Goal: Communication & Community: Answer question/provide support

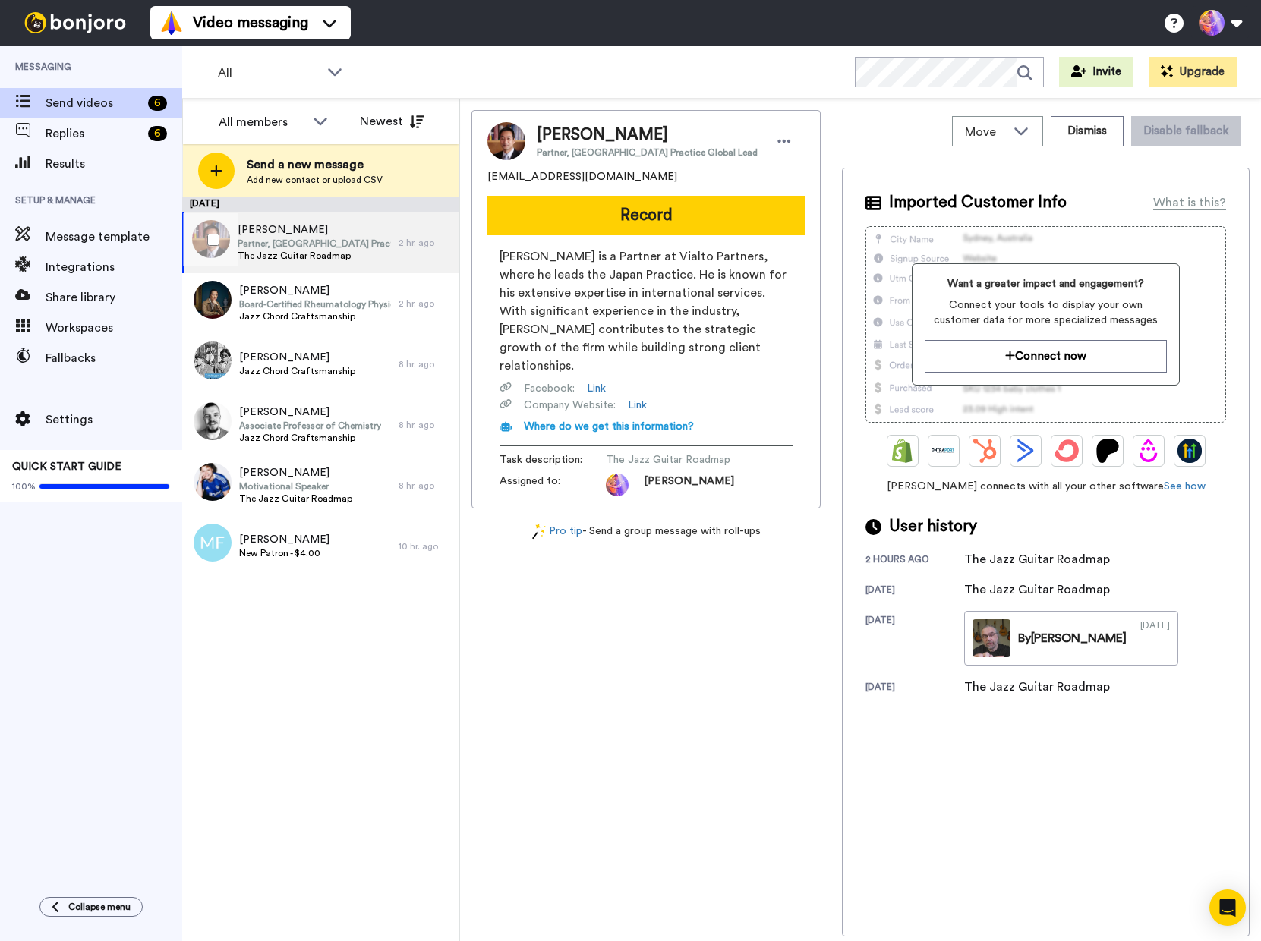
click at [353, 249] on span "Partner, [GEOGRAPHIC_DATA] Practice Global Lead" at bounding box center [314, 244] width 153 height 12
click at [1101, 126] on button "Dismiss" at bounding box center [1087, 131] width 73 height 30
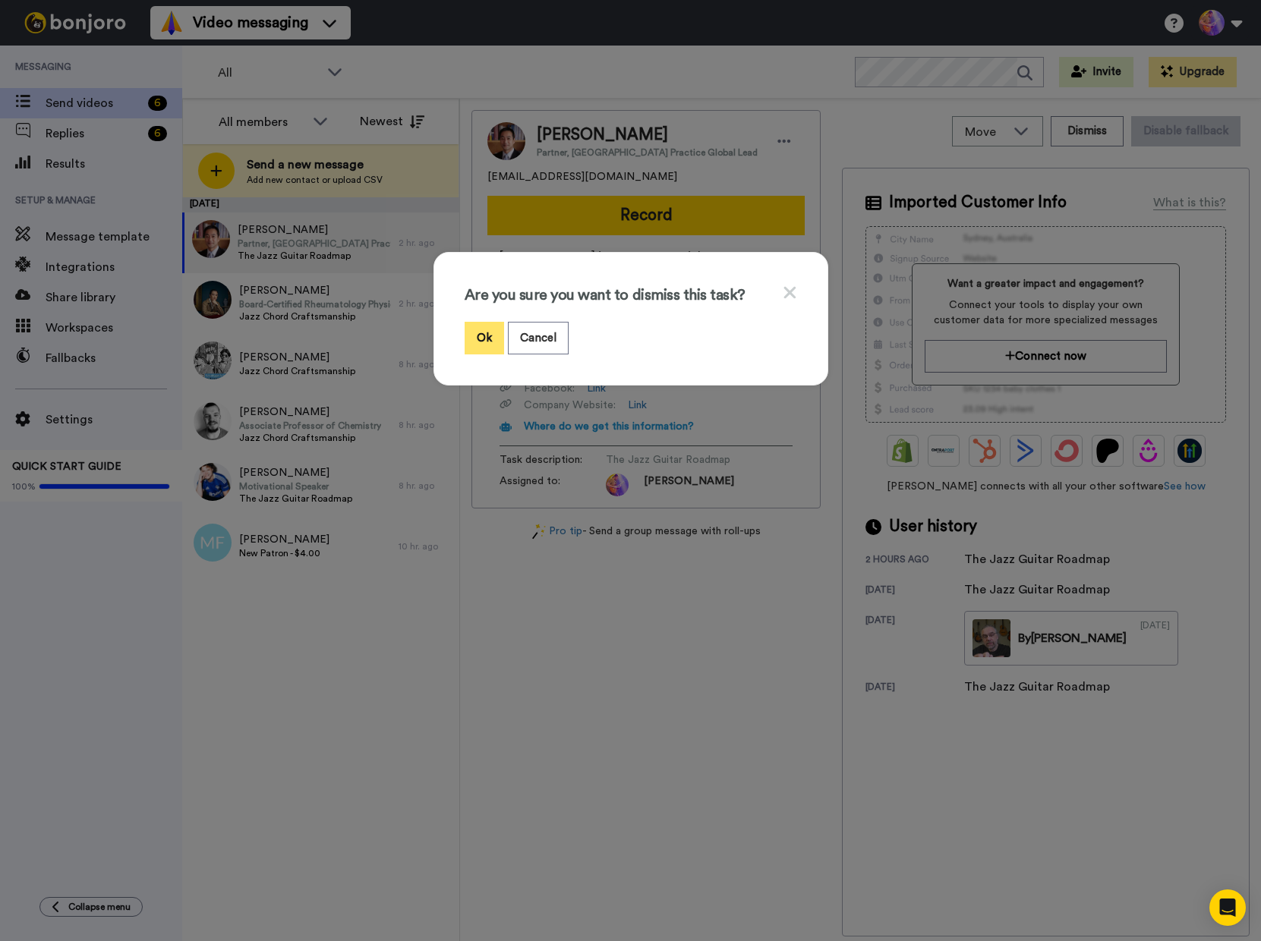
click at [474, 336] on button "Ok" at bounding box center [484, 338] width 39 height 33
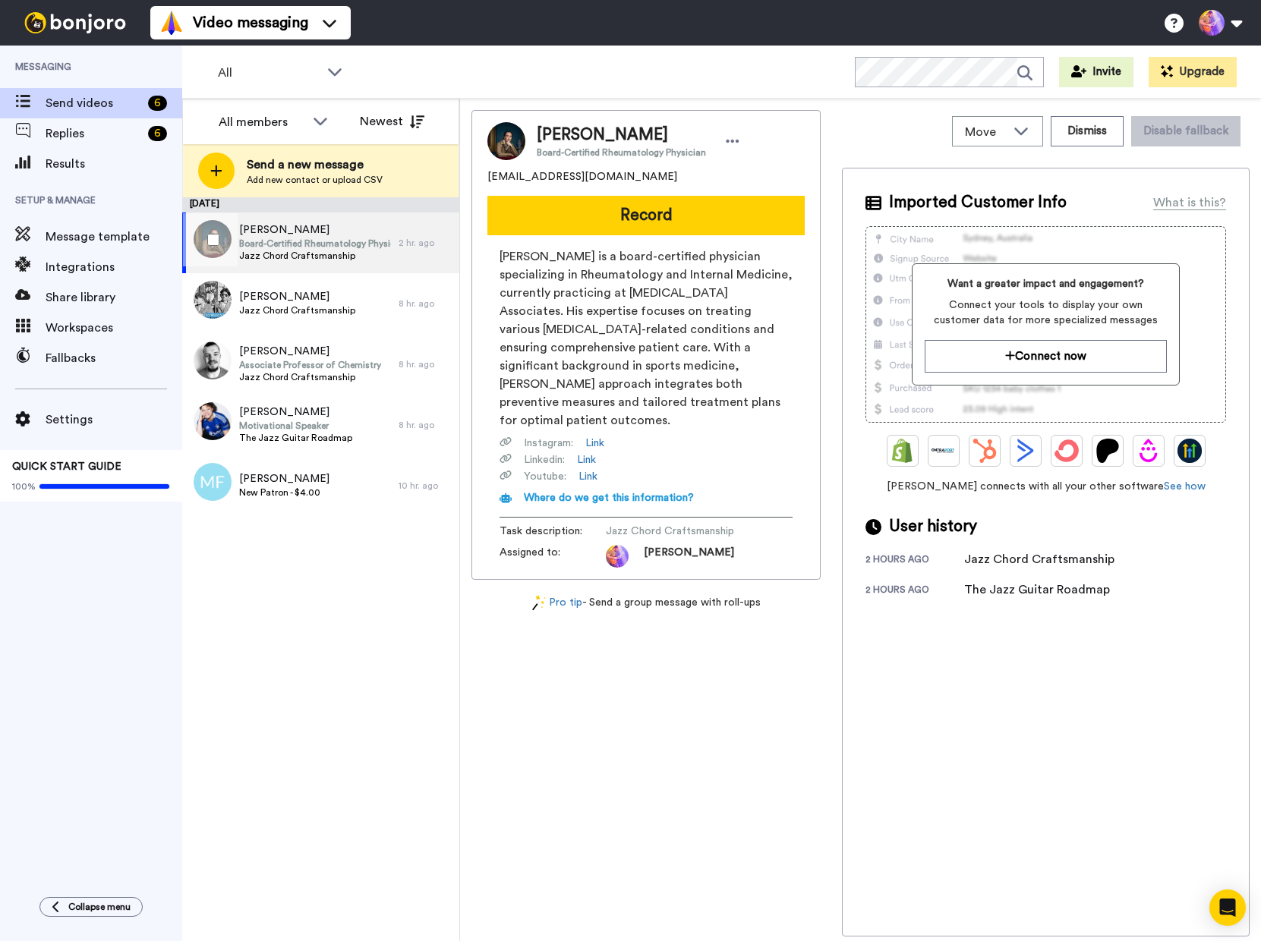
click at [296, 247] on span "Board-Certified Rheumatology Physician" at bounding box center [315, 244] width 153 height 12
click at [328, 613] on div "August 12 Christopher Chong Board-Certified Rheumatology Physician Jazz Chord C…" at bounding box center [320, 569] width 277 height 744
click at [287, 304] on span "Jazz Chord Craftsmanship" at bounding box center [297, 310] width 116 height 12
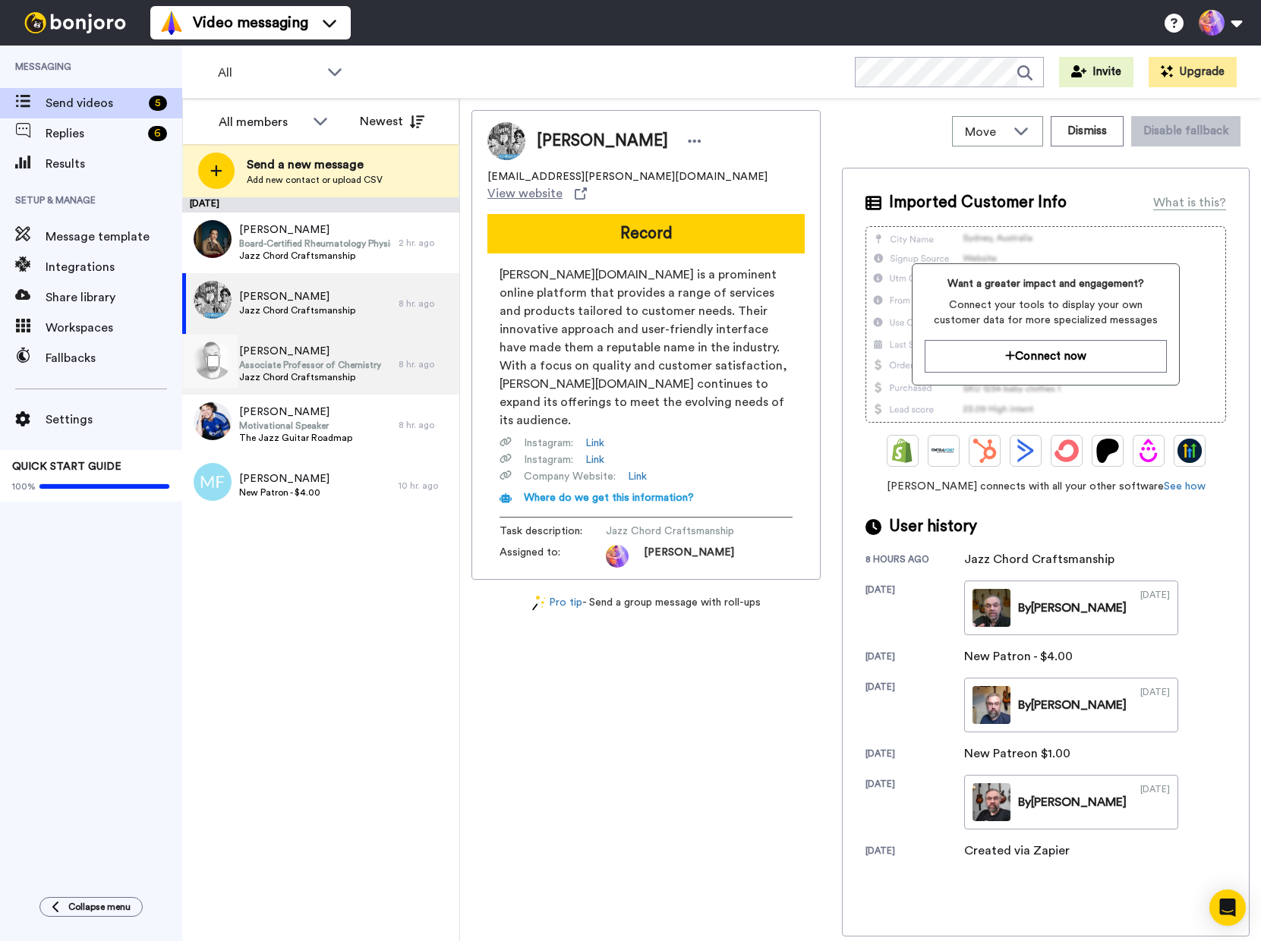
click at [282, 360] on span "Associate Professor of Chemistry" at bounding box center [310, 365] width 142 height 12
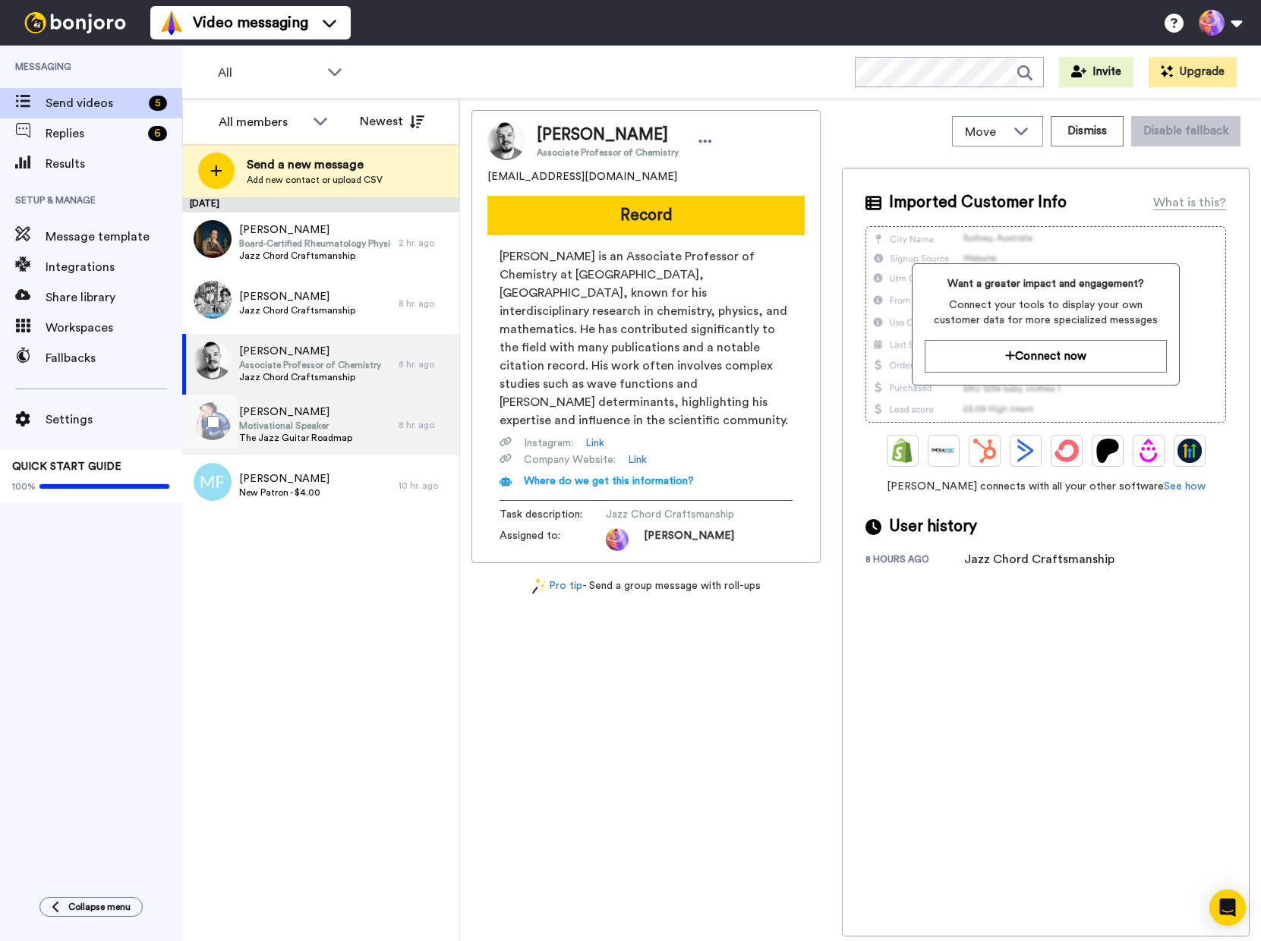
click at [276, 430] on span "Motivational Speaker" at bounding box center [295, 426] width 113 height 12
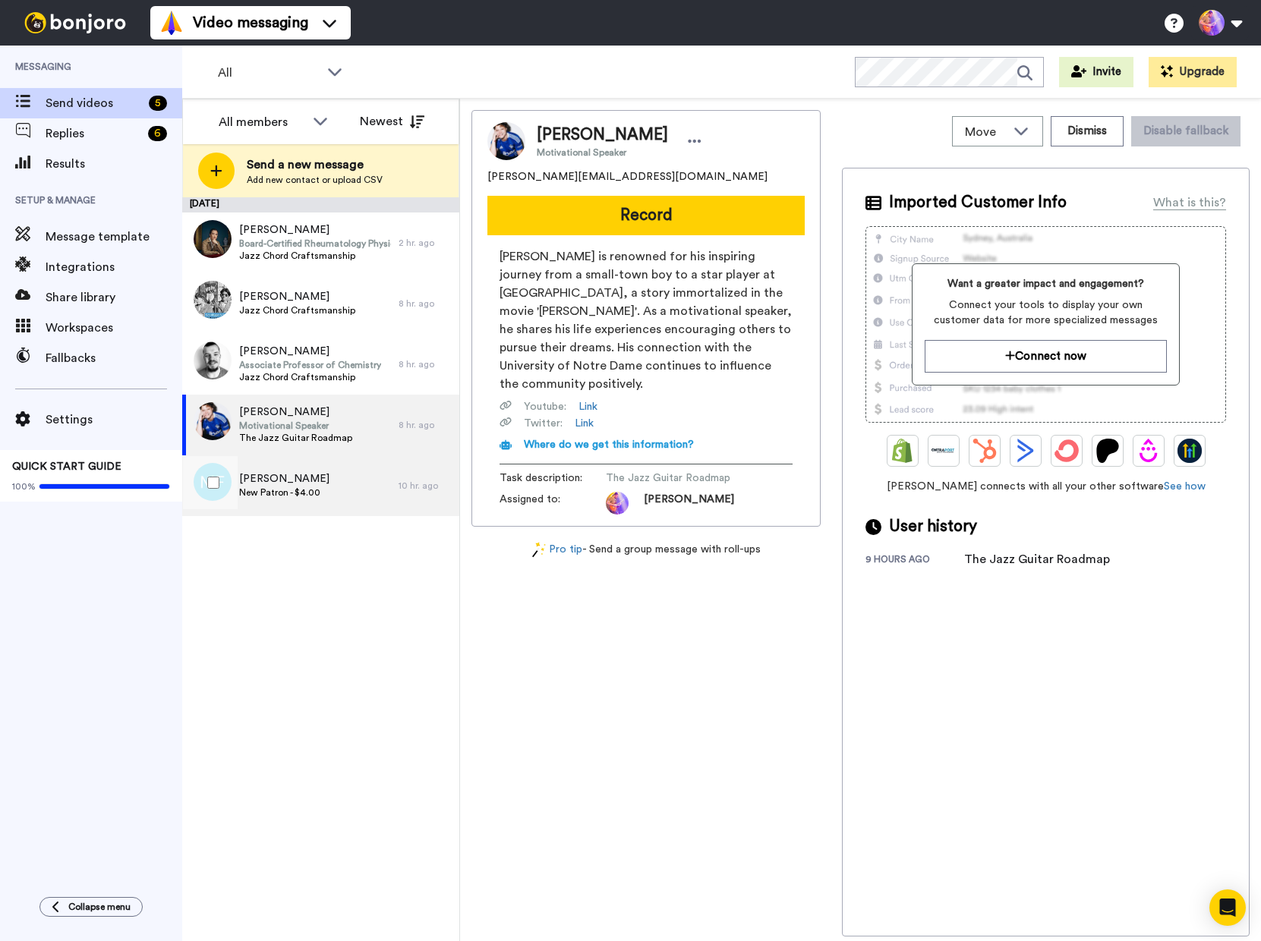
click at [323, 483] on div "Marius Felin New Patron - $4.00" at bounding box center [290, 485] width 216 height 61
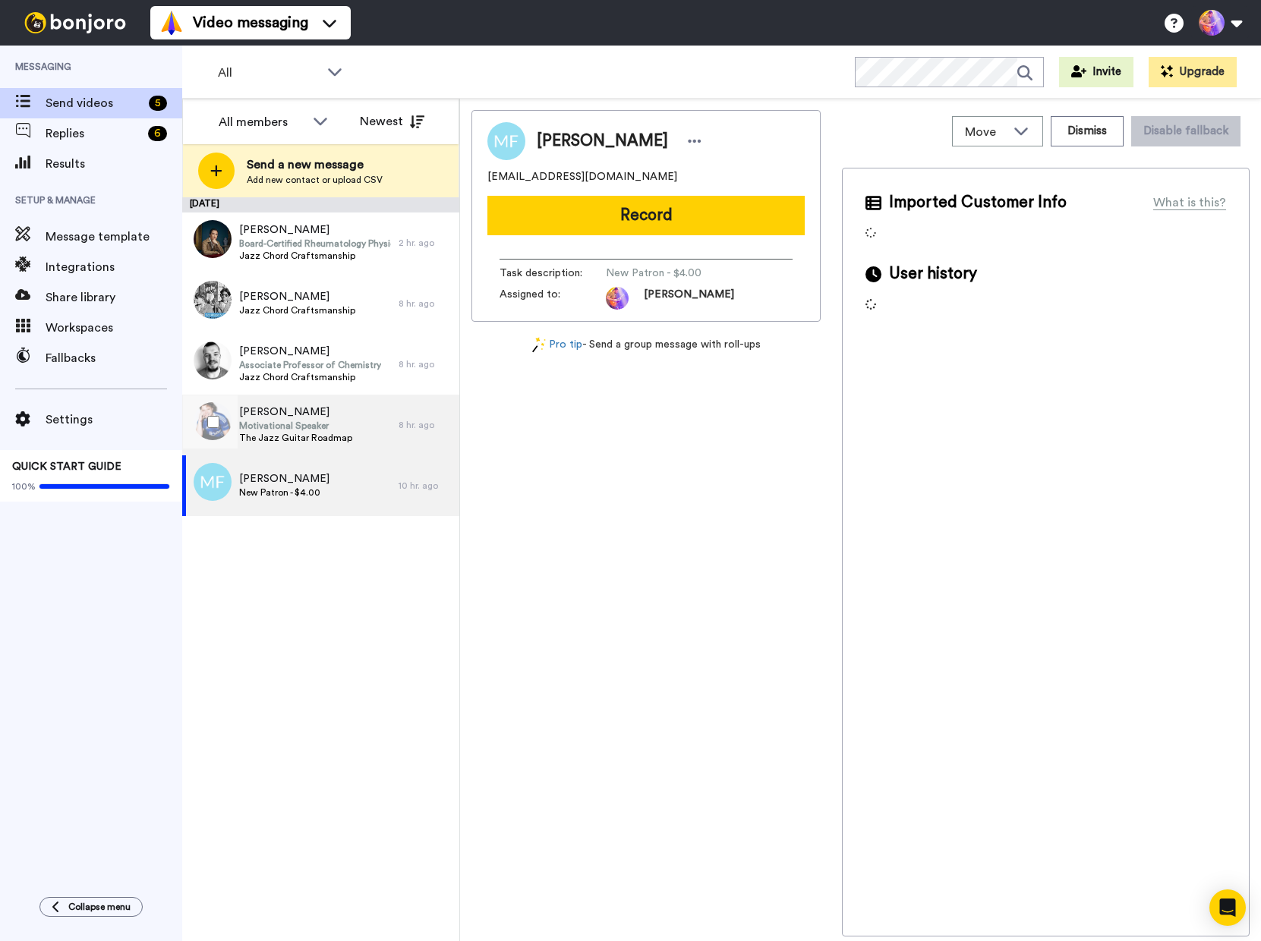
click at [322, 432] on span "The Jazz Guitar Roadmap" at bounding box center [295, 438] width 113 height 12
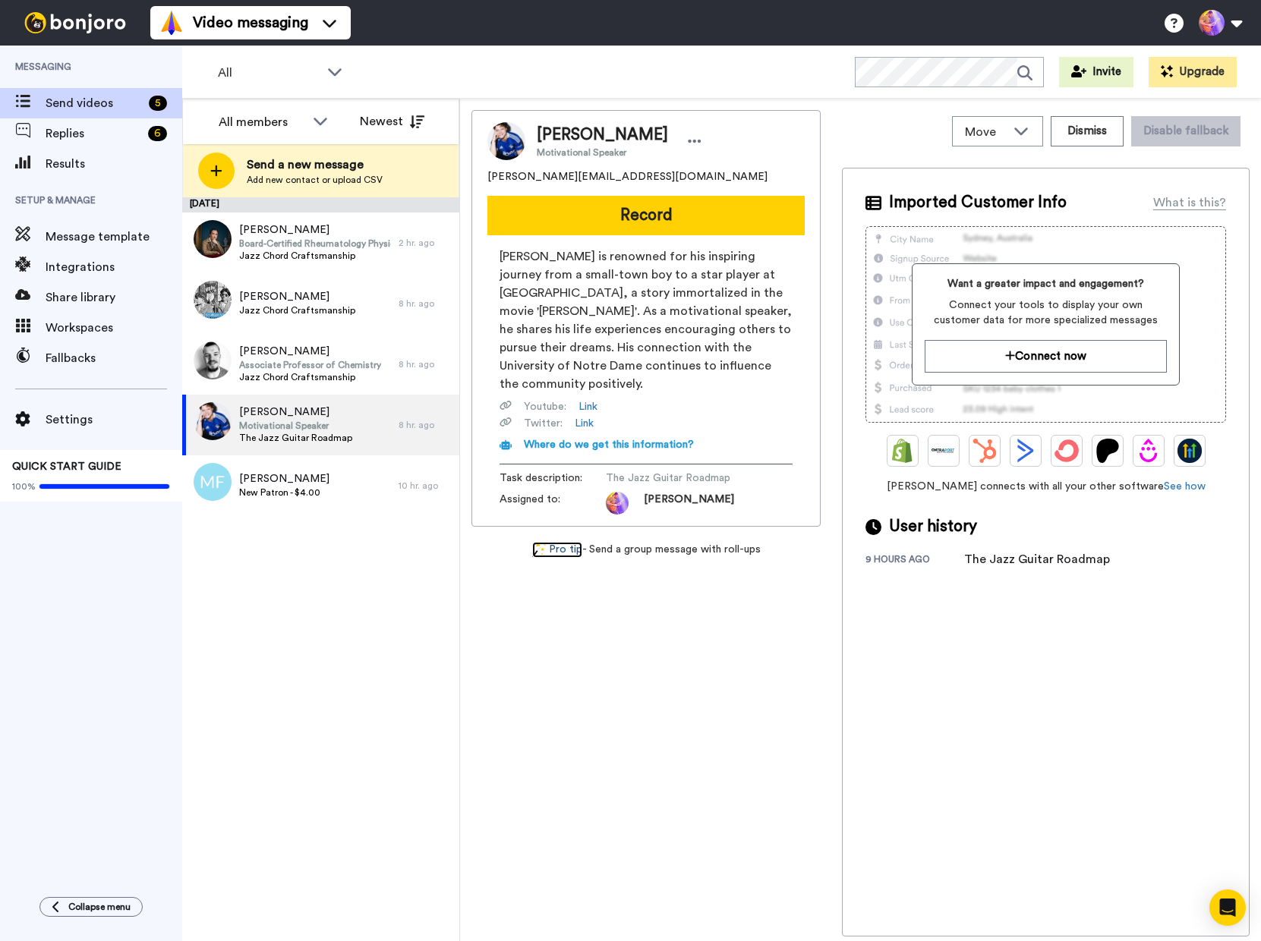
click at [575, 542] on link "Pro tip" at bounding box center [557, 550] width 50 height 16
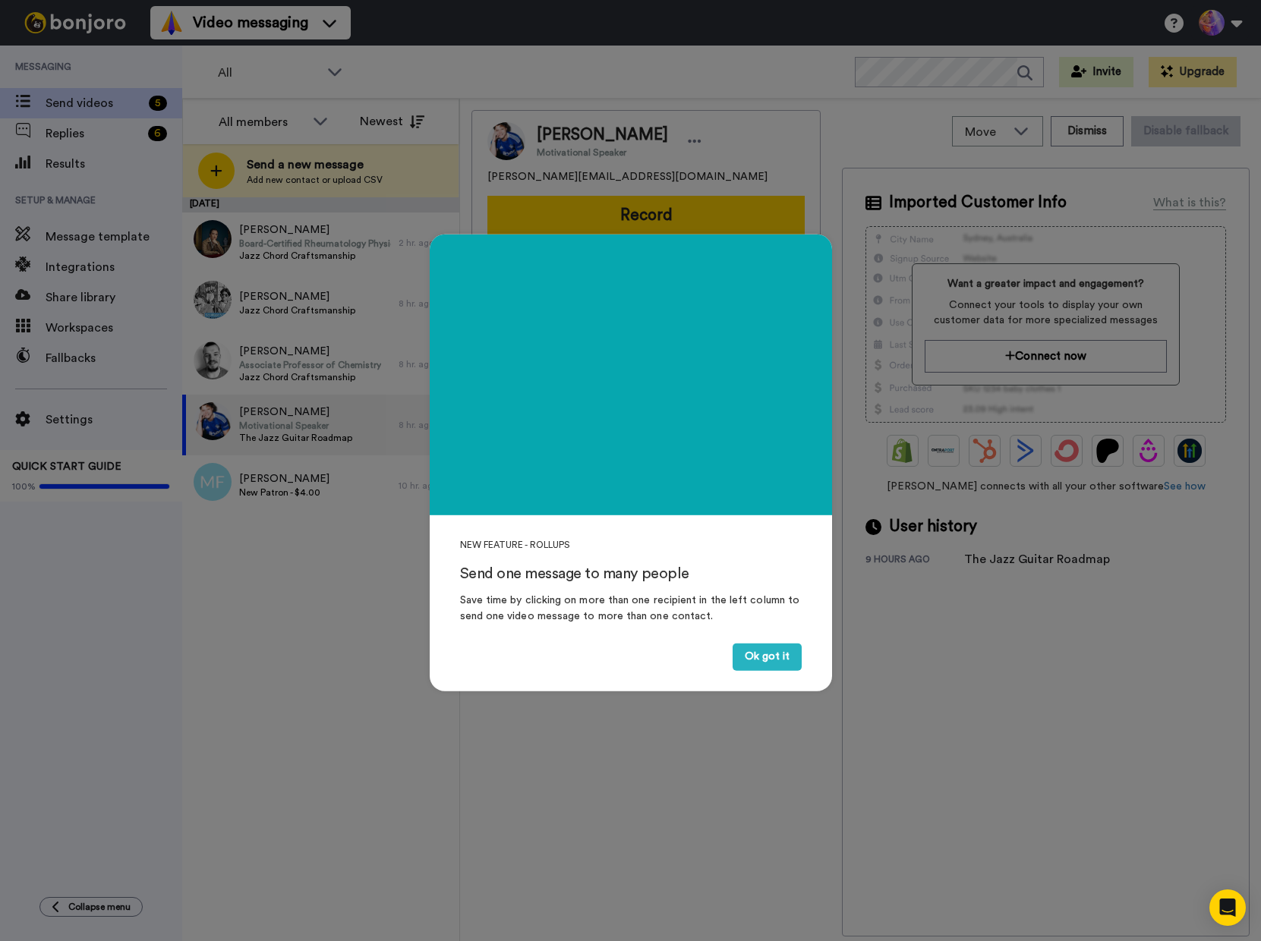
click at [620, 805] on div "NEW FEATURE - ROLLUPS Send one message to many people Save time by clicking on …" at bounding box center [630, 470] width 1261 height 941
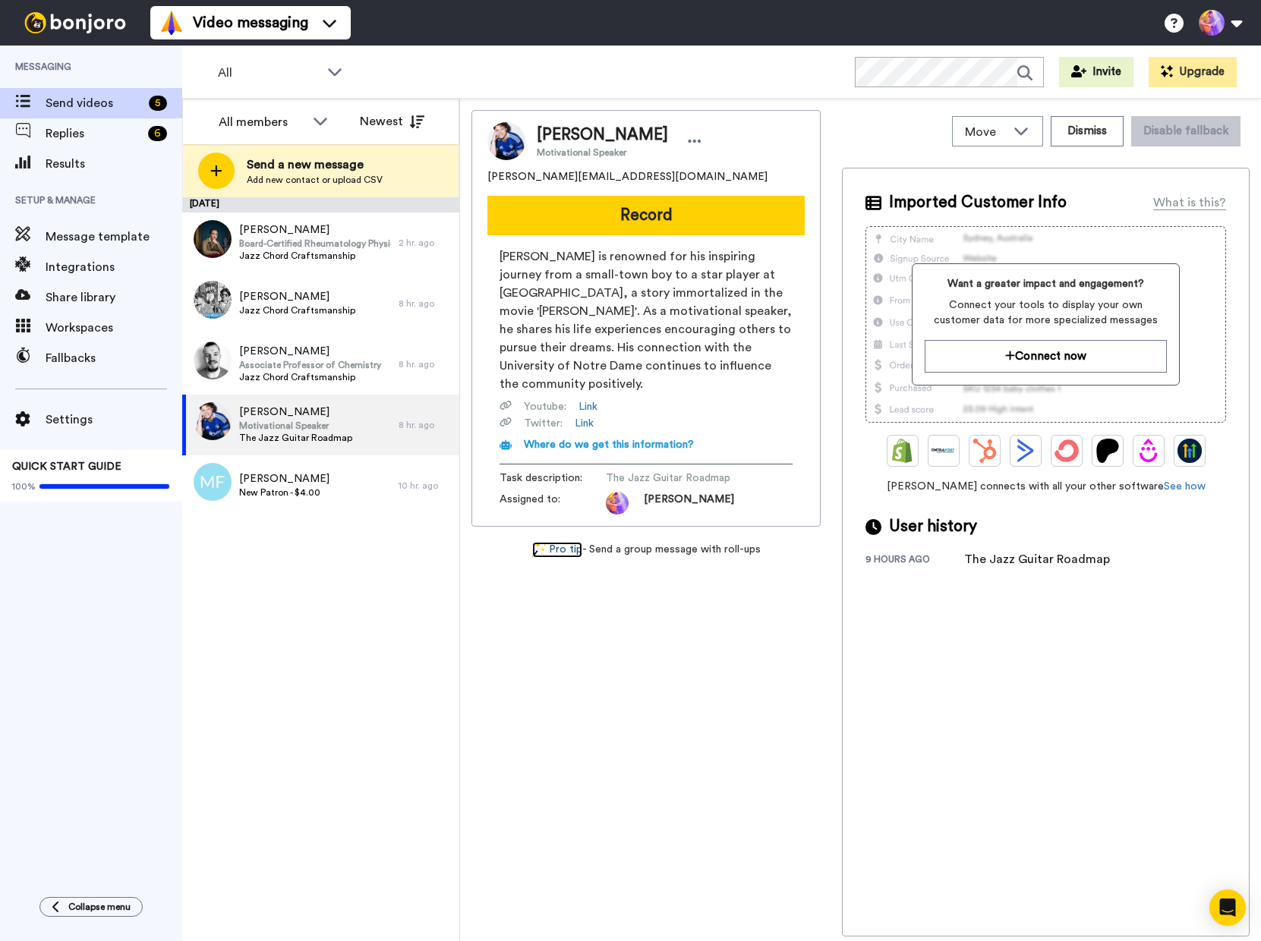
click at [554, 542] on link "Pro tip" at bounding box center [557, 550] width 50 height 16
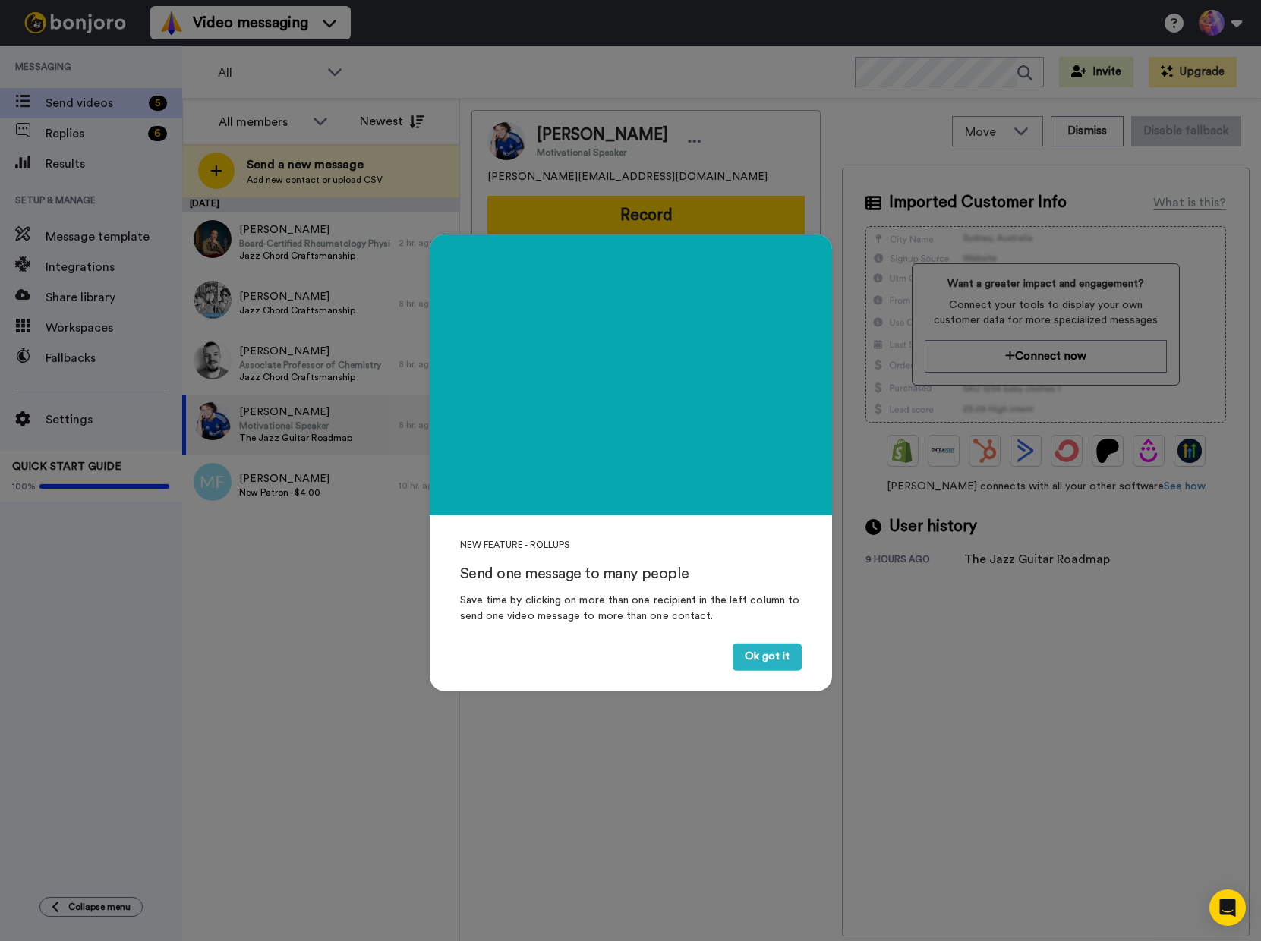
click at [537, 604] on div "Save time by clicking on more than one recipient in the left column to send one…" at bounding box center [631, 609] width 342 height 32
drag, startPoint x: 594, startPoint y: 758, endPoint x: 594, endPoint y: 747, distance: 10.6
click at [594, 756] on div "NEW FEATURE - ROLLUPS Send one message to many people Save time by clicking on …" at bounding box center [630, 470] width 1261 height 941
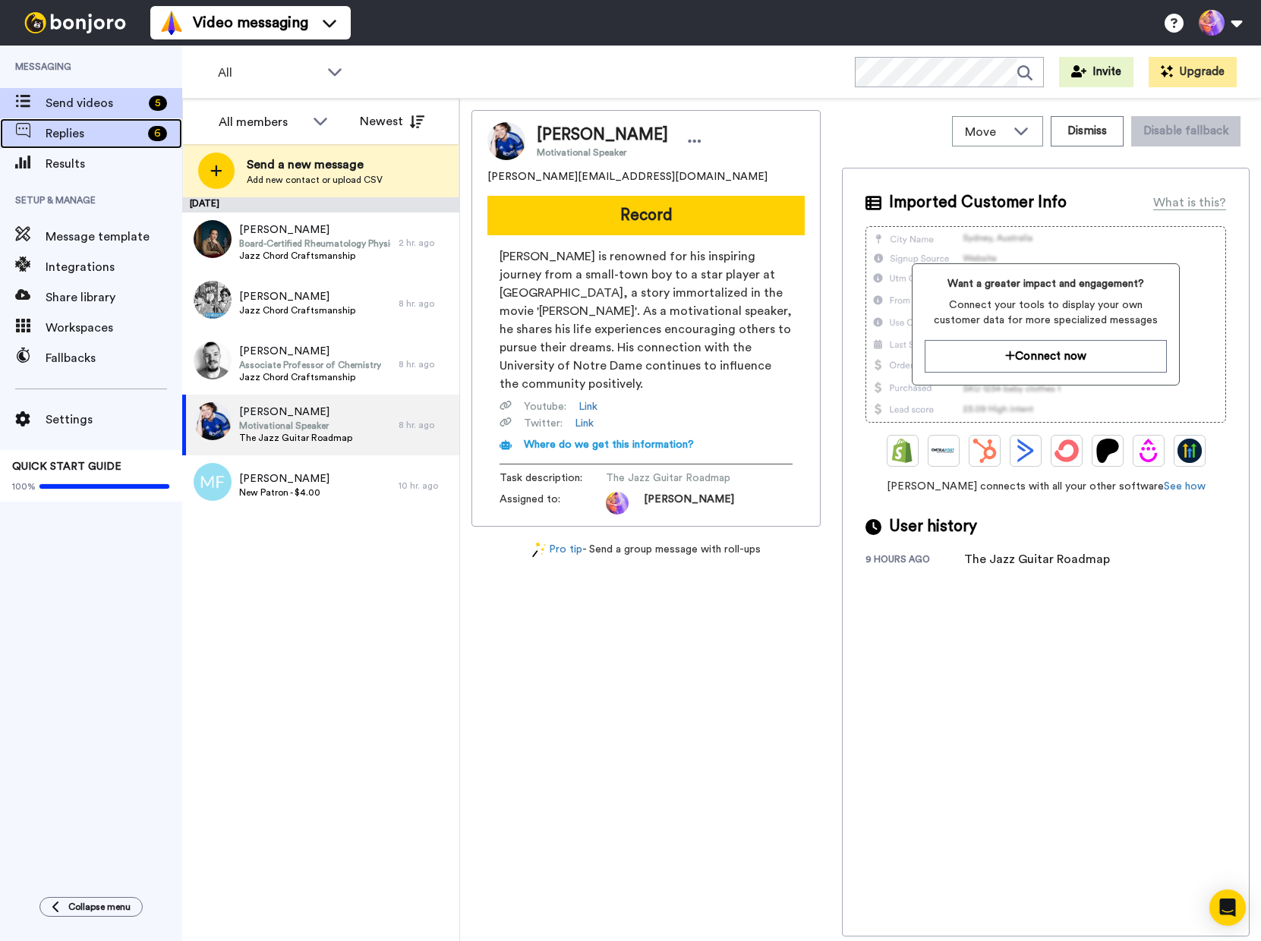
click at [71, 134] on span "Replies" at bounding box center [94, 134] width 96 height 18
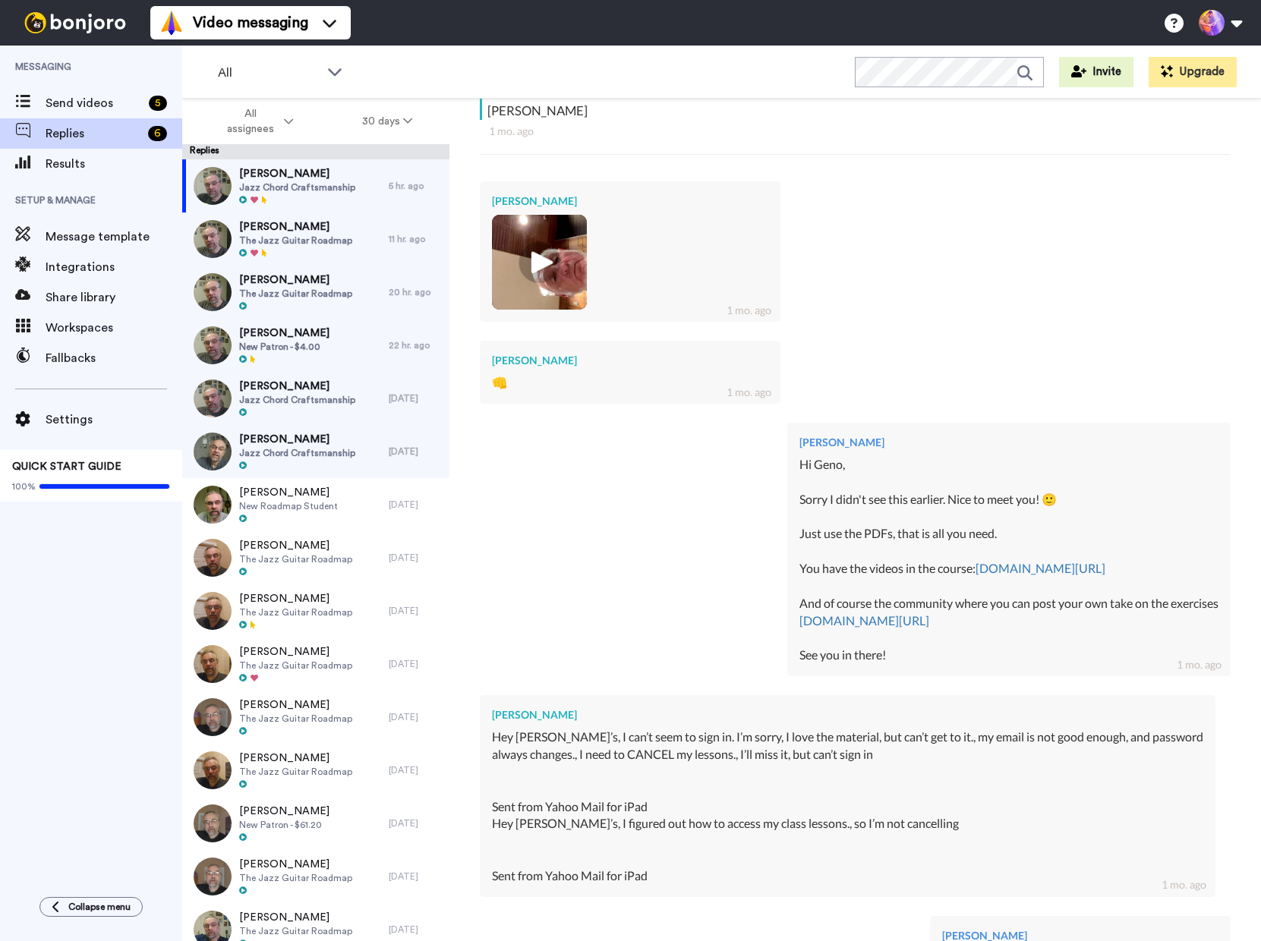
scroll to position [768, 0]
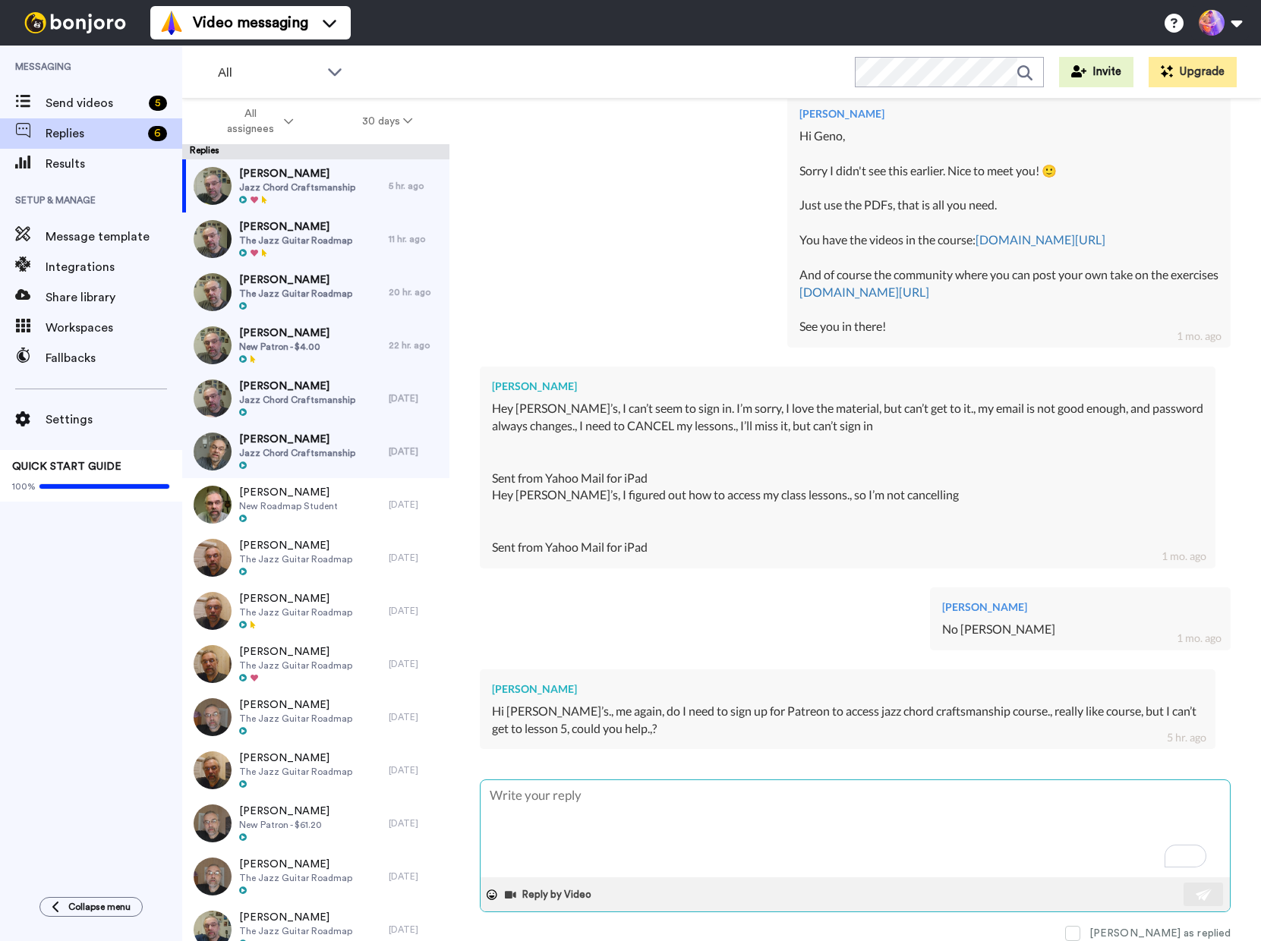
click at [629, 814] on textarea "To enrich screen reader interactions, please activate Accessibility in Grammarl…" at bounding box center [855, 828] width 749 height 97
type textarea "x"
type textarea "H"
type textarea "x"
type textarea "Hi"
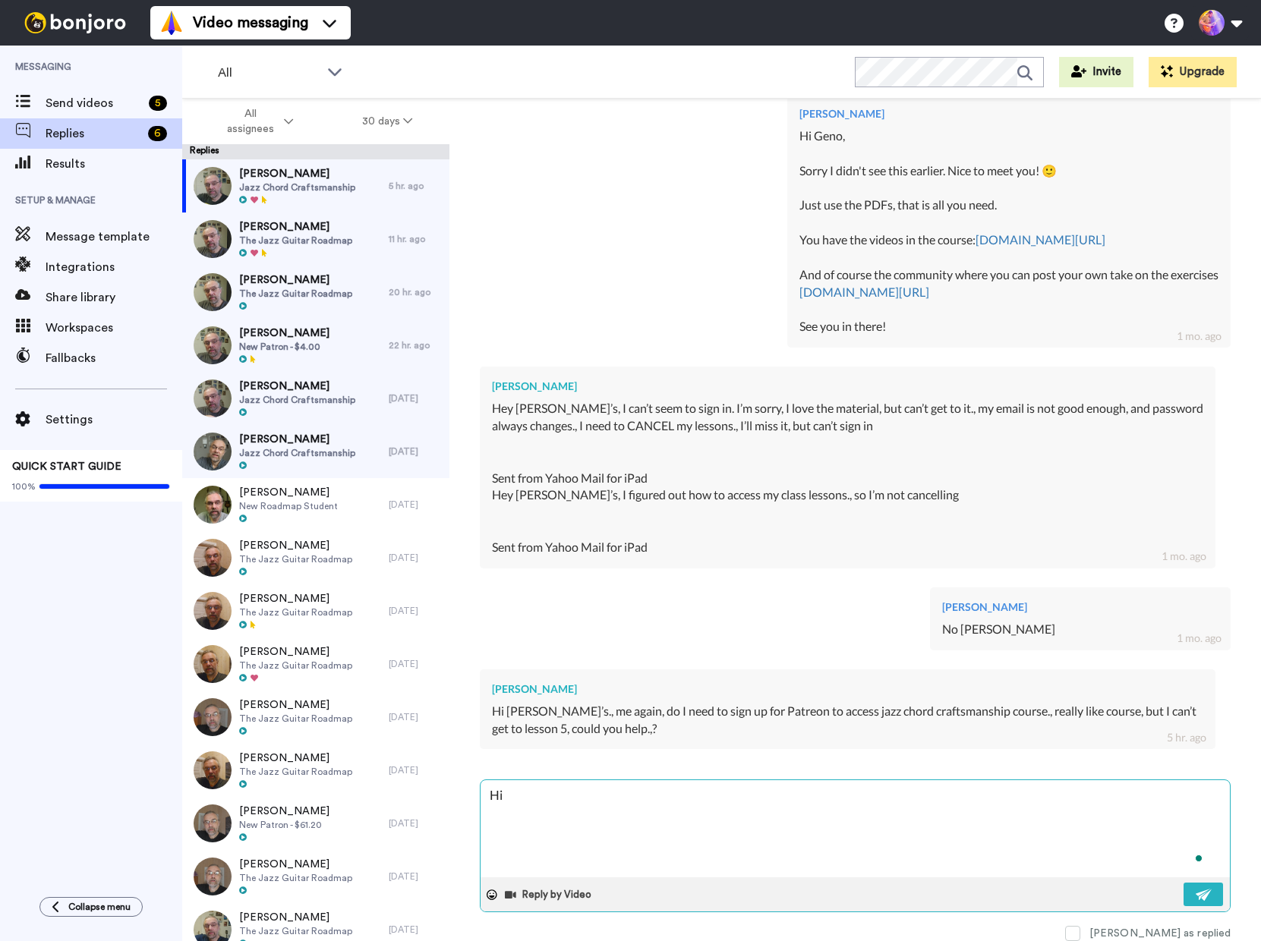
type textarea "x"
type textarea "Hi"
type textarea "x"
type textarea "Hi G"
type textarea "x"
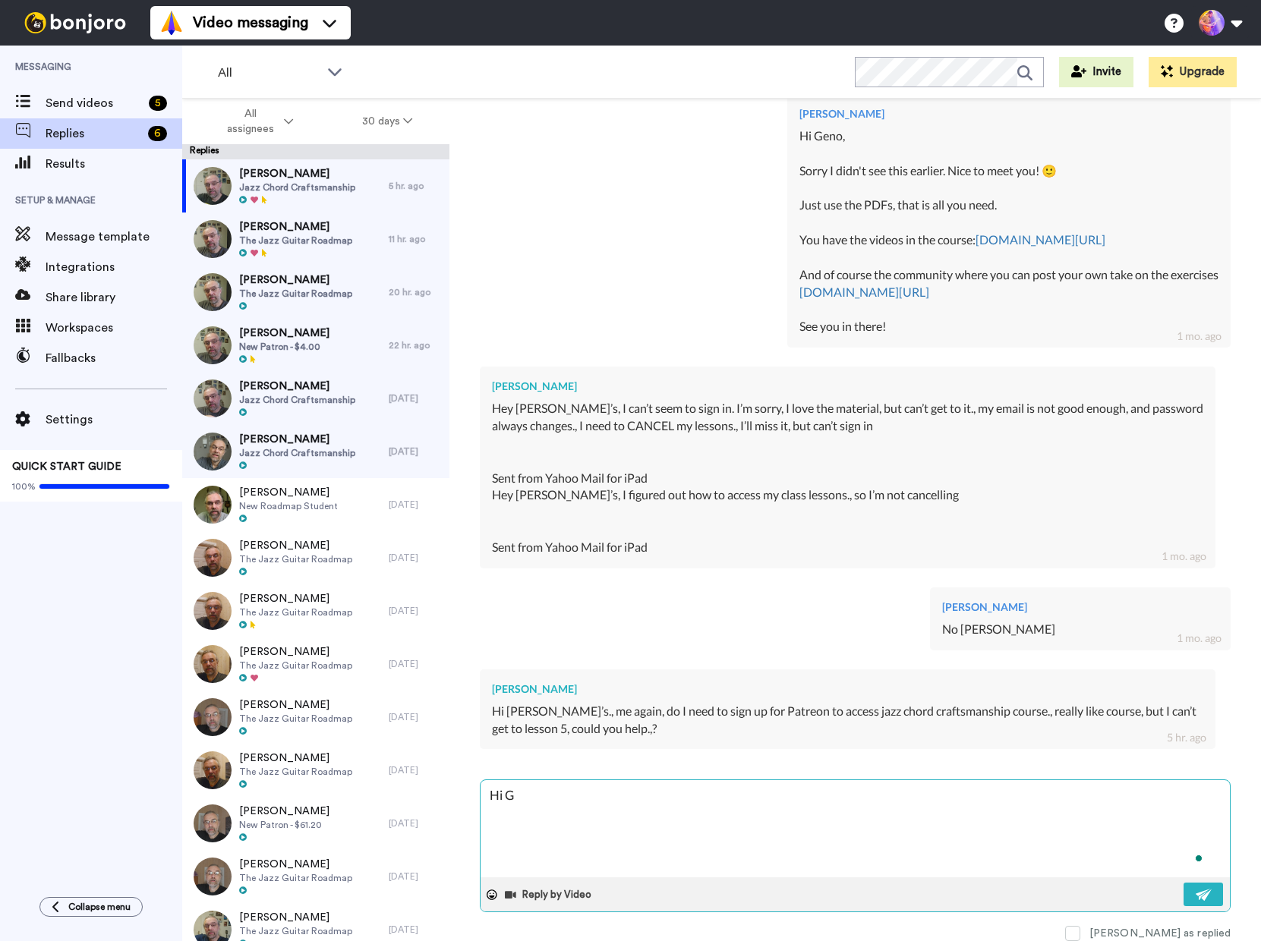
type textarea "Hi Ge"
type textarea "x"
type textarea "Hi Gen"
type textarea "x"
type textarea "Hi Geno"
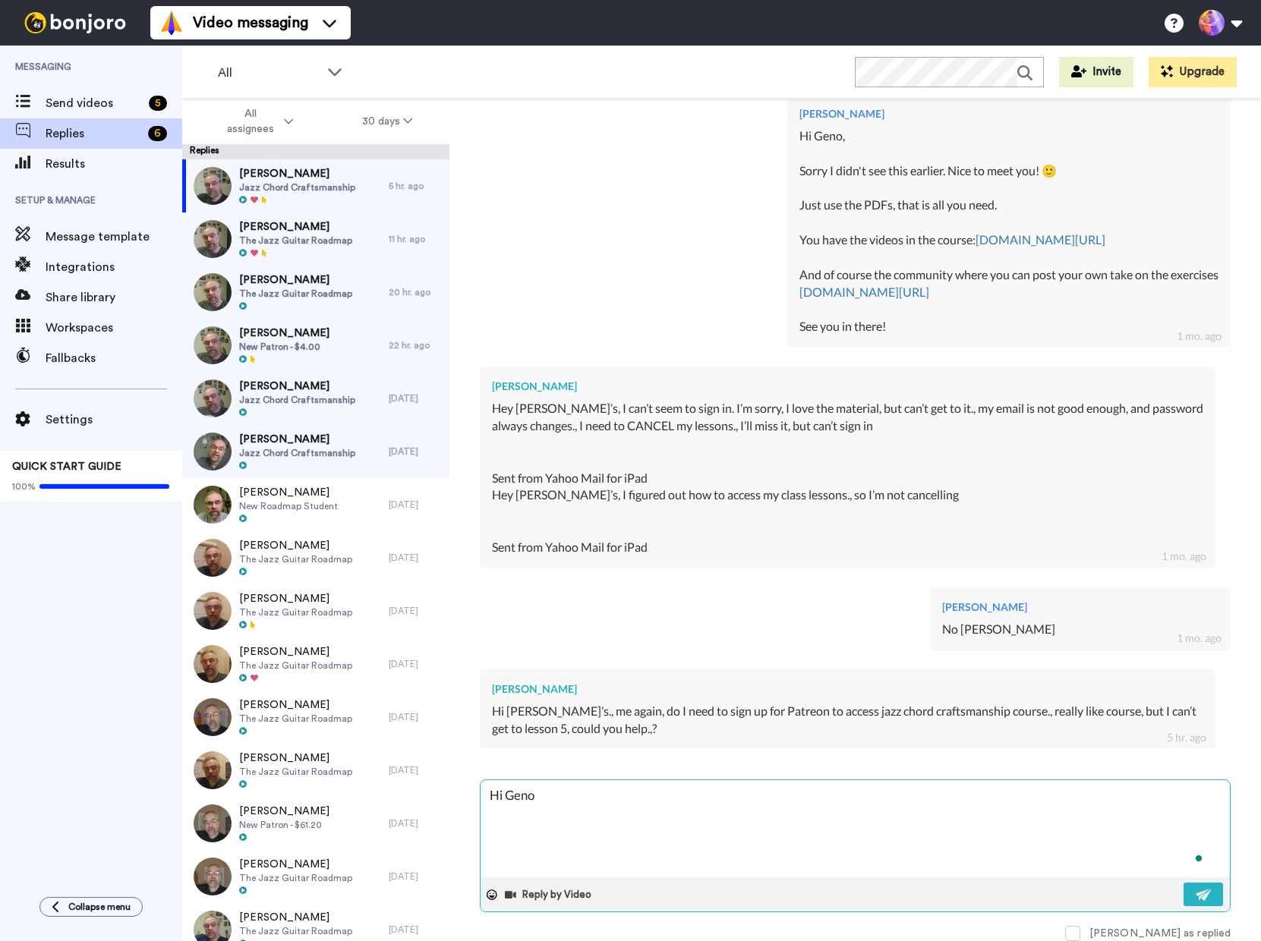
type textarea "x"
type textarea "Hi Geno,"
type textarea "x"
type textarea "Hi Geno,"
type textarea "x"
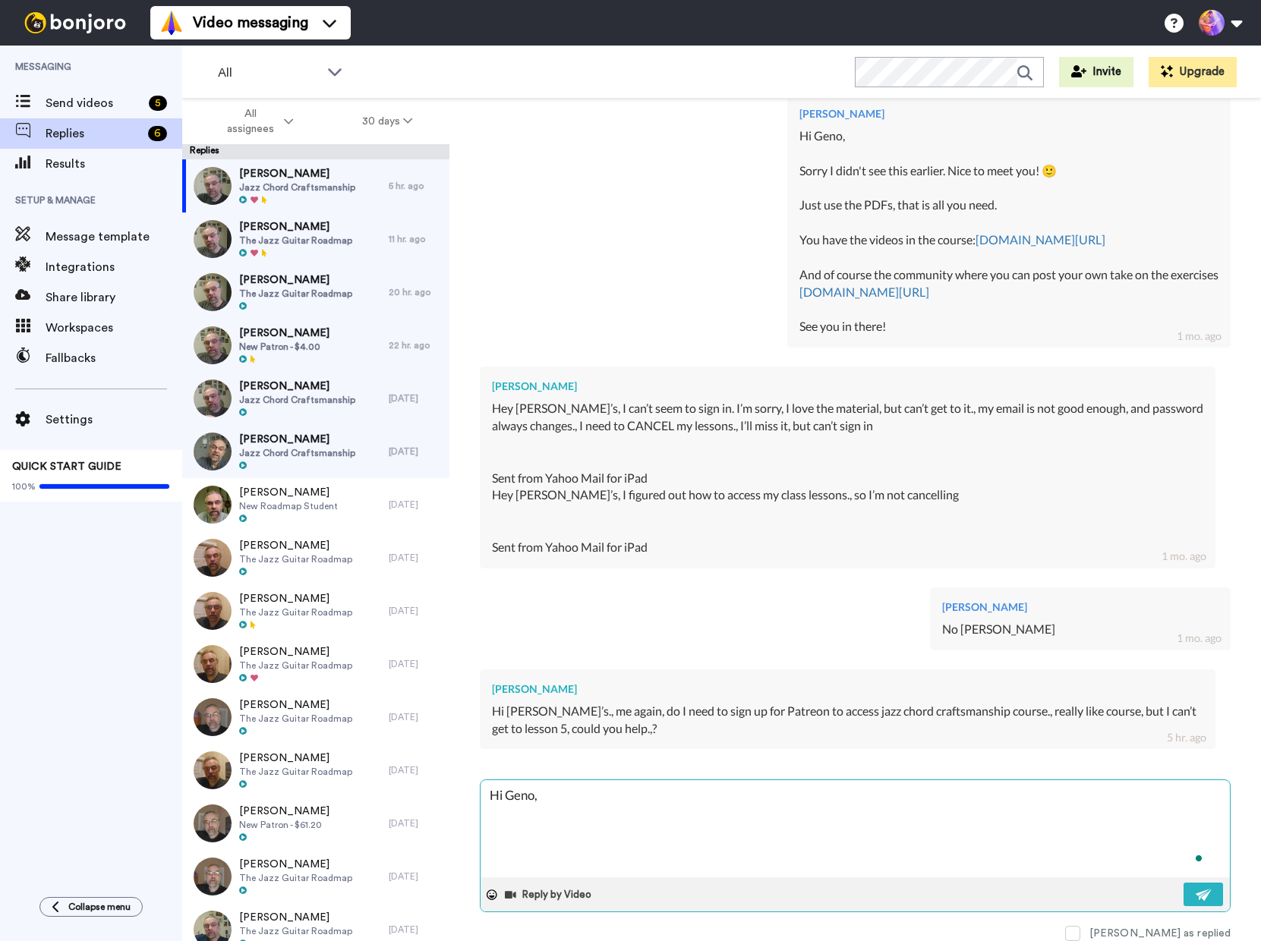
type textarea "Hi Geno,"
type textarea "x"
type textarea "Hi Geno,"
type textarea "x"
type textarea "Hi Geno, Y"
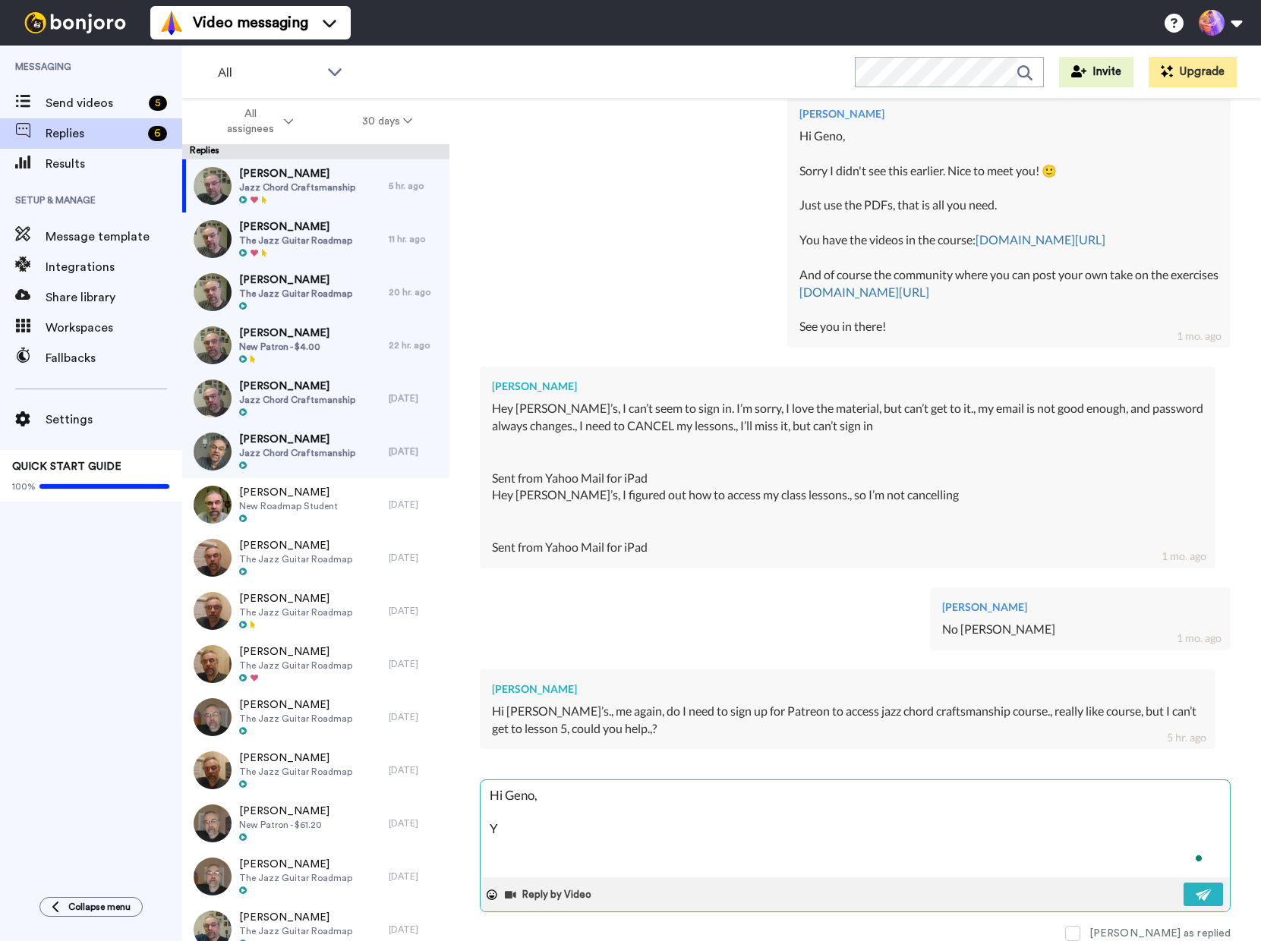
type textarea "x"
type textarea "Hi Geno, Yo"
type textarea "x"
type textarea "Hi Geno, You"
type textarea "x"
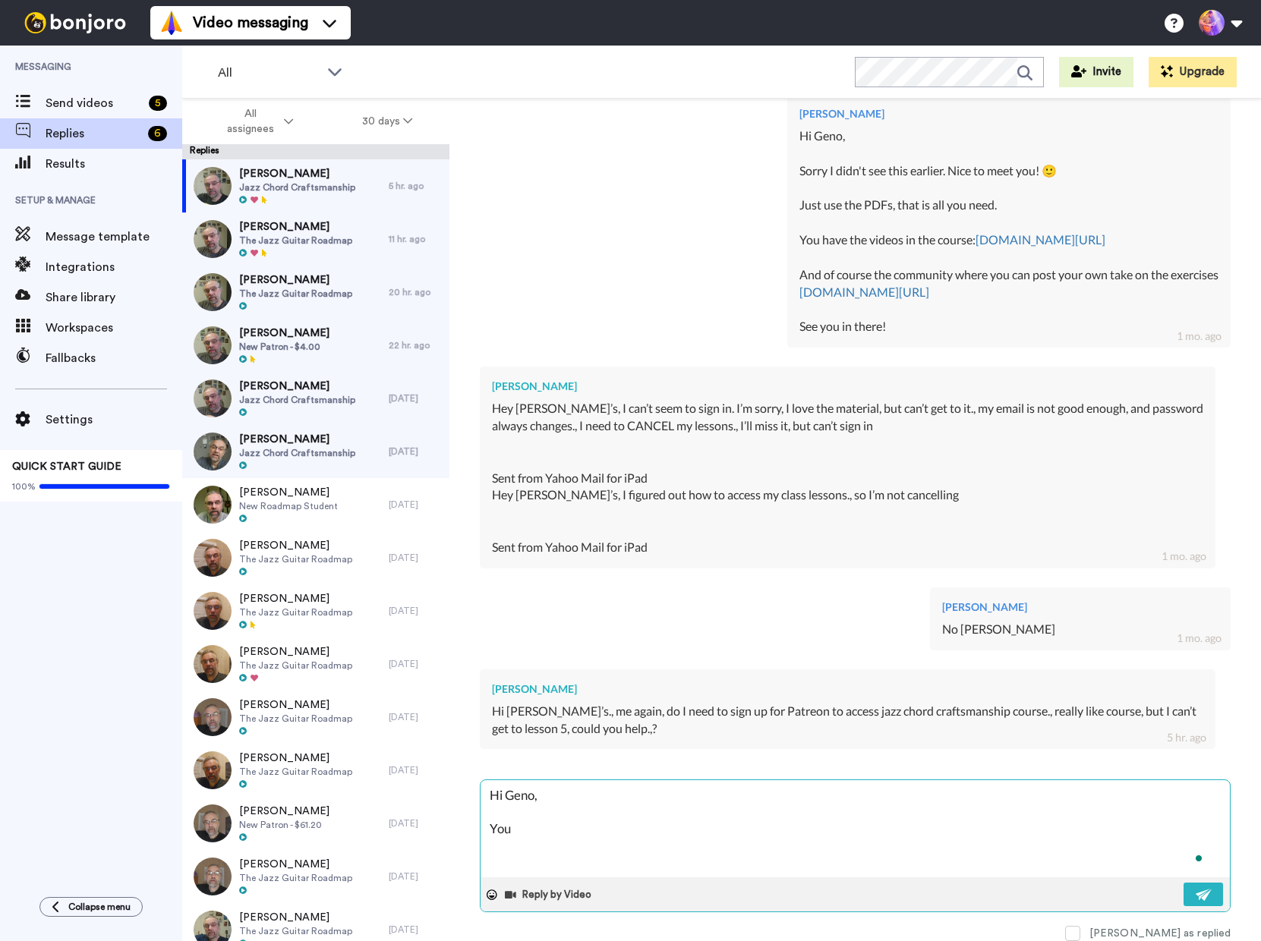
type textarea "Hi Geno, You"
type textarea "x"
type textarea "Hi Geno, You d"
type textarea "x"
type textarea "Hi Geno, You do"
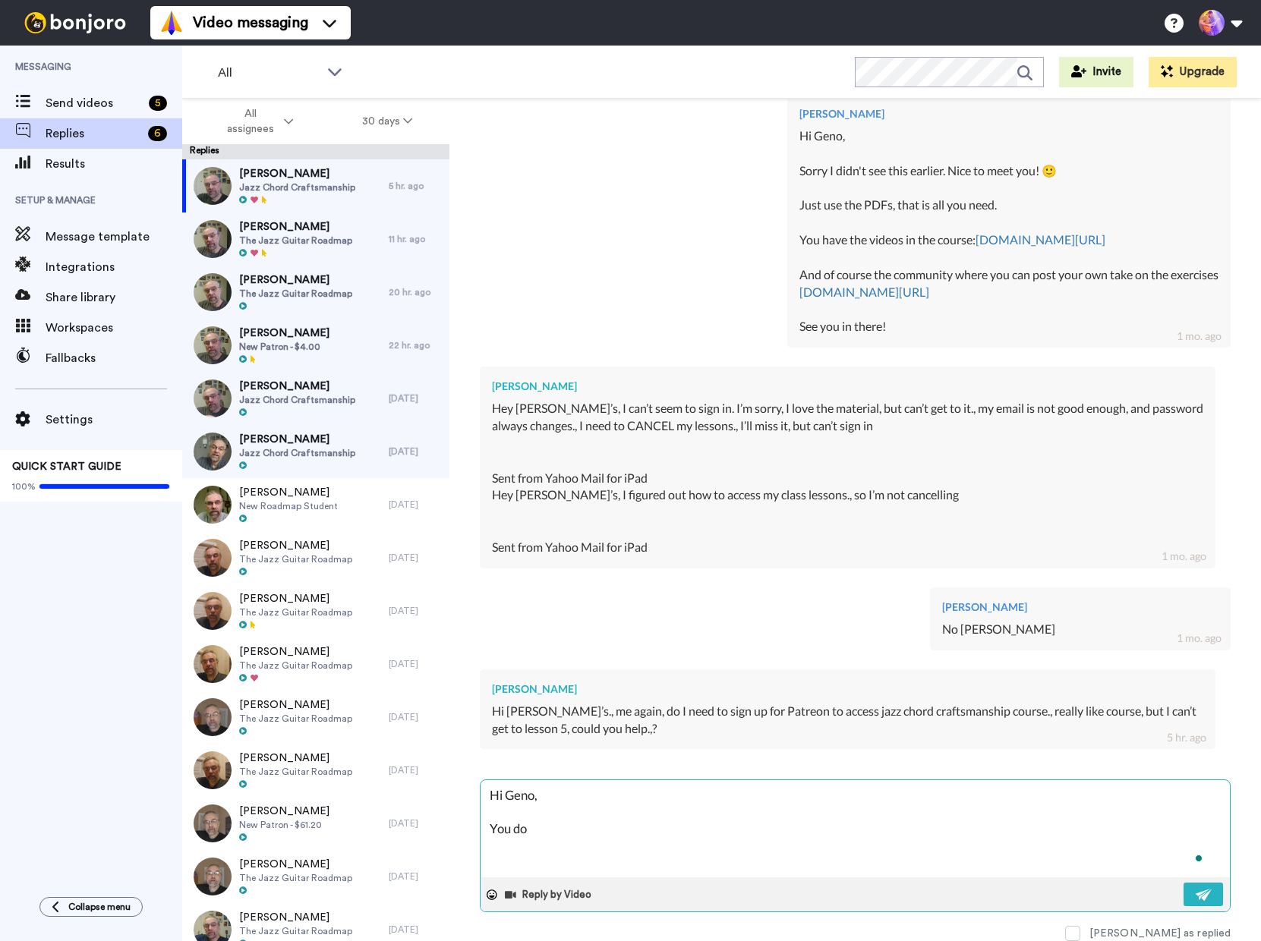
type textarea "x"
type textarea "Hi Geno, You don"
type textarea "x"
type textarea "Hi Geno, You don'"
type textarea "x"
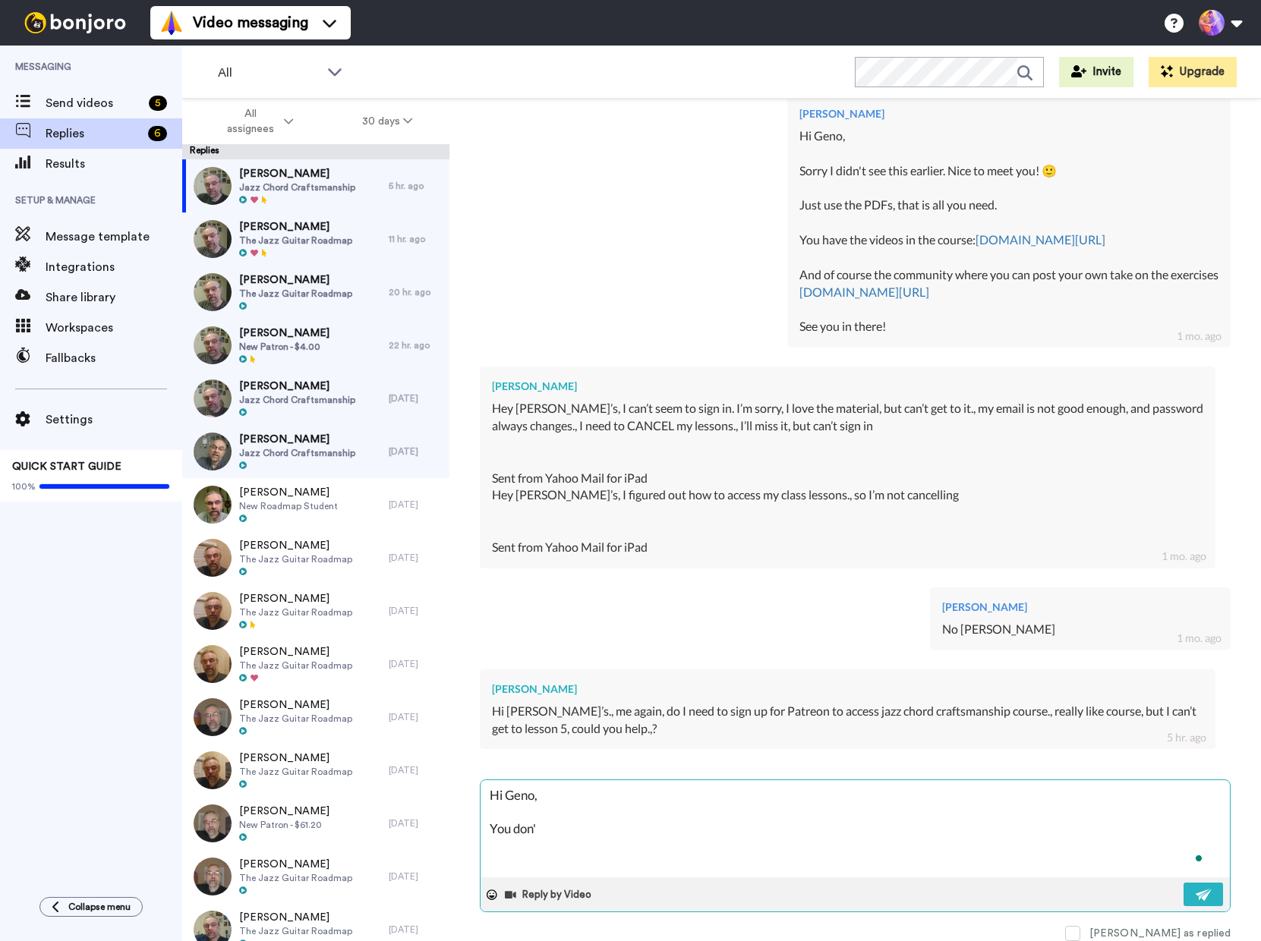
type textarea "Hi Geno, You don't"
type textarea "x"
type textarea "Hi Geno, You don't"
type textarea "x"
type textarea "Hi Geno, You don't n"
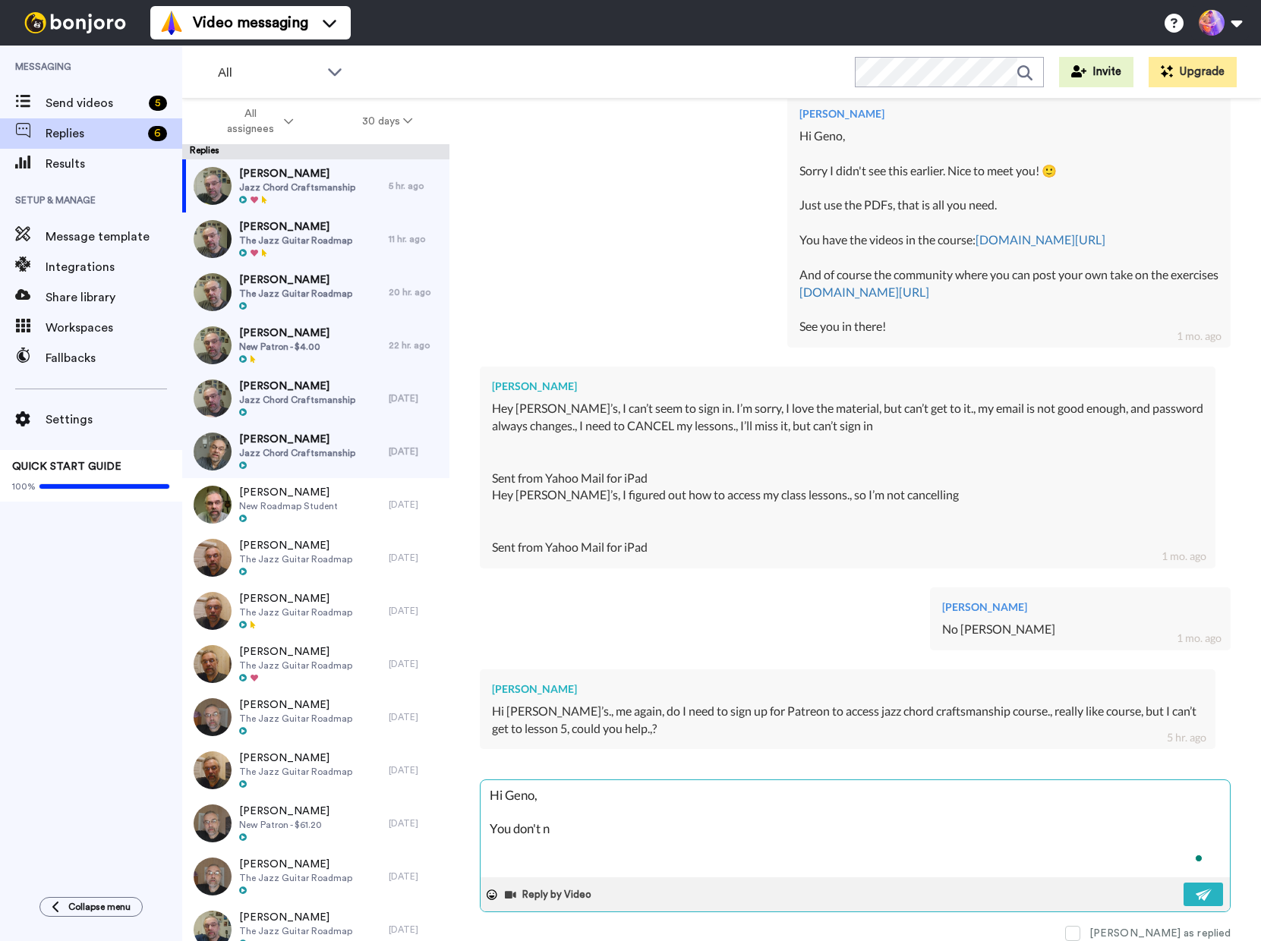
type textarea "x"
type textarea "Hi Geno, You don't ne"
type textarea "x"
type textarea "Hi Geno, You don't nee"
type textarea "x"
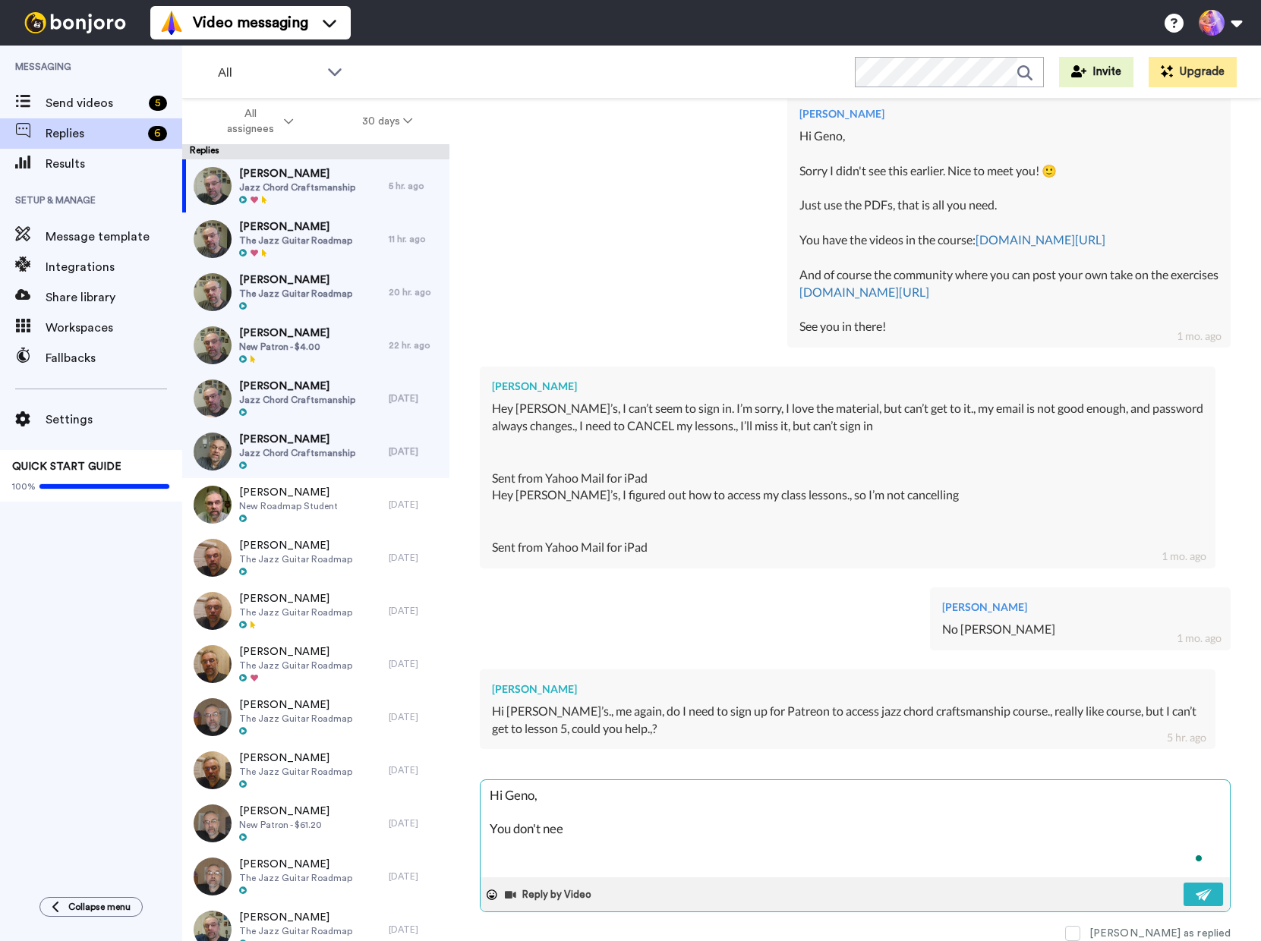
type textarea "Hi Geno, You don't need"
type textarea "x"
type textarea "Hi Geno, You don't need"
type textarea "x"
type textarea "Hi Geno, You don't need t"
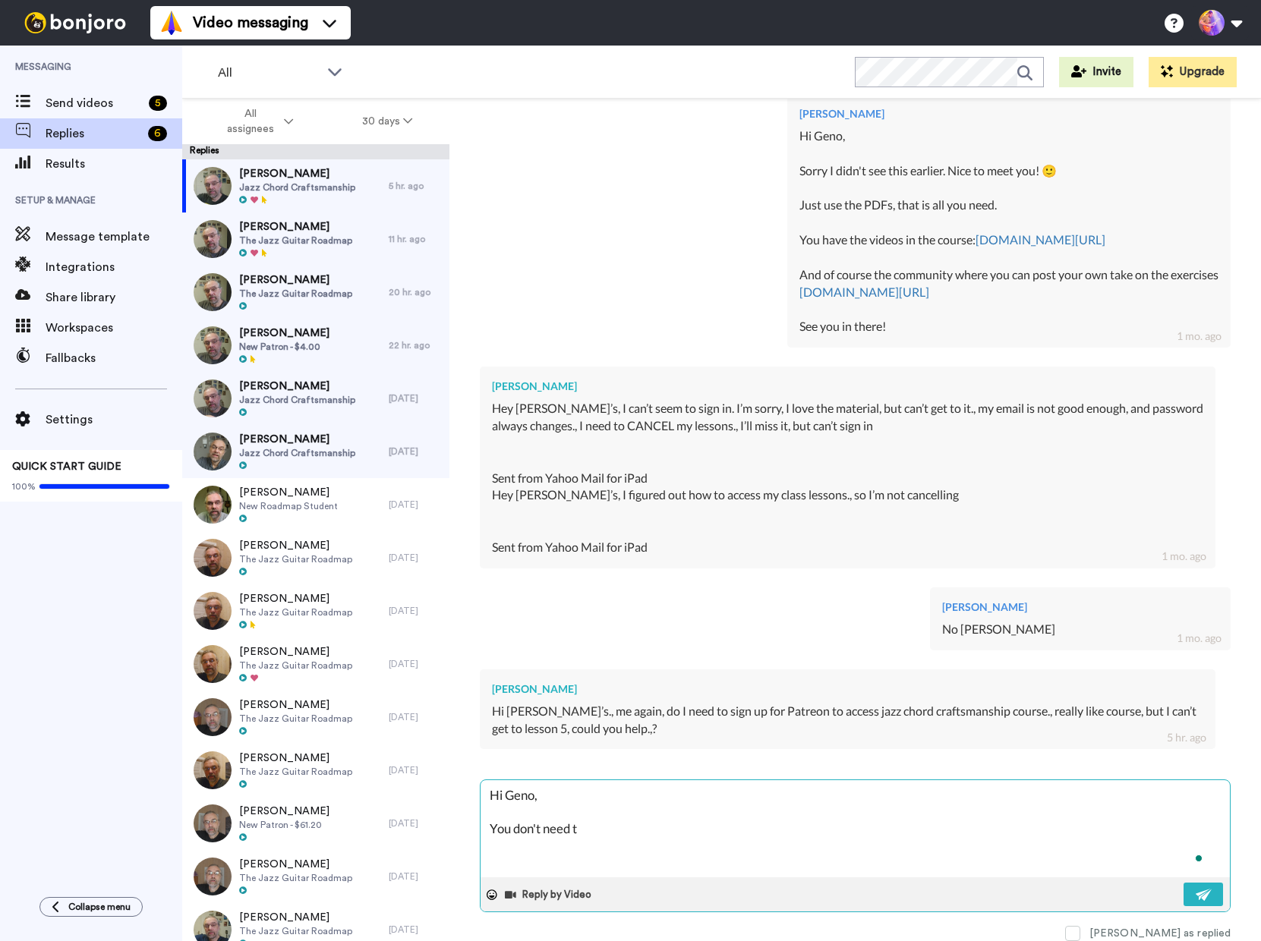
type textarea "x"
type textarea "Hi Geno, You don't need to"
type textarea "x"
type textarea "Hi Geno, You don't need to"
type textarea "x"
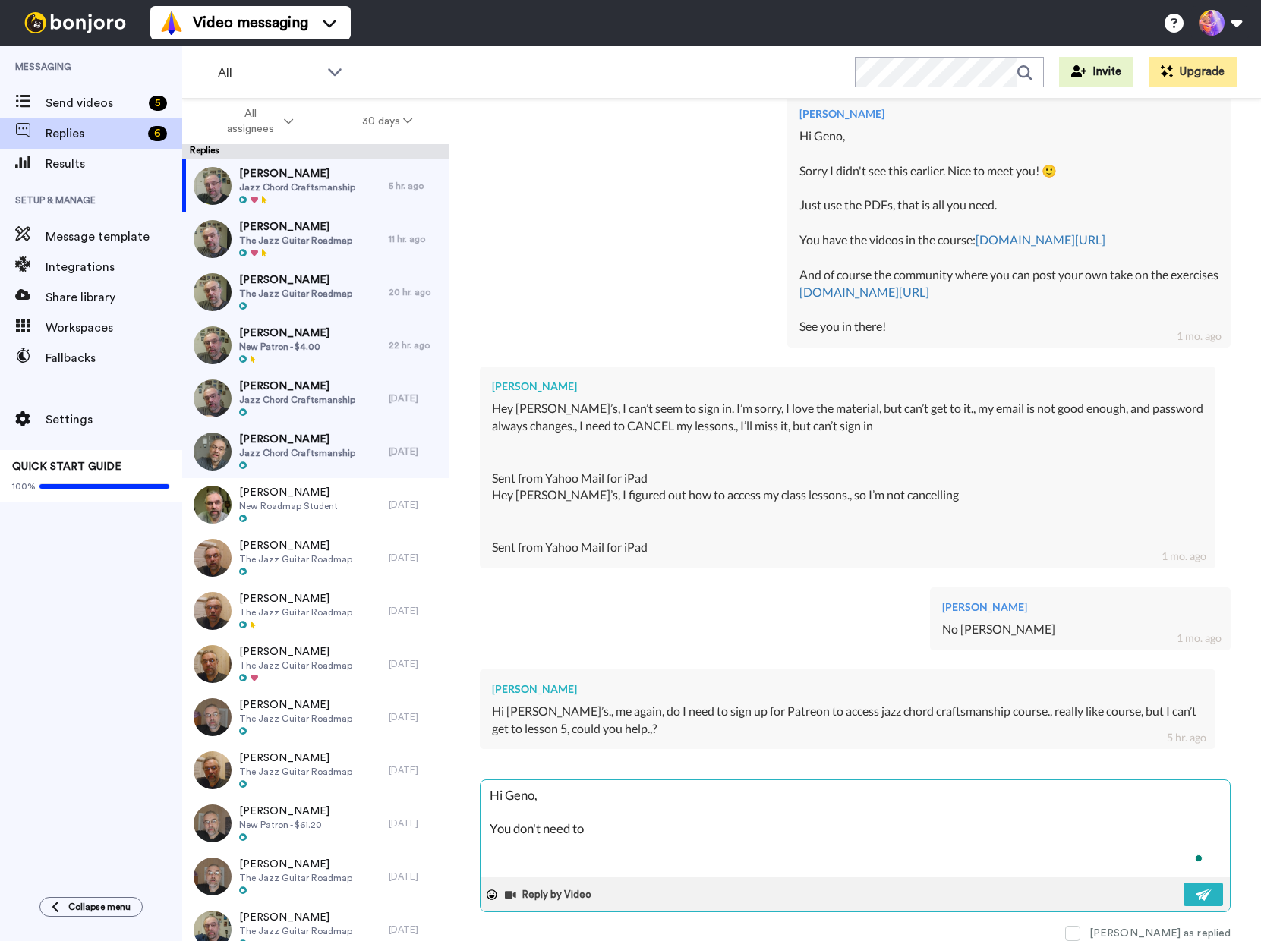
type textarea "Hi Geno, You don't need to s"
type textarea "x"
type textarea "Hi Geno, You don't need to si"
type textarea "x"
type textarea "Hi Geno, You don't need to sig"
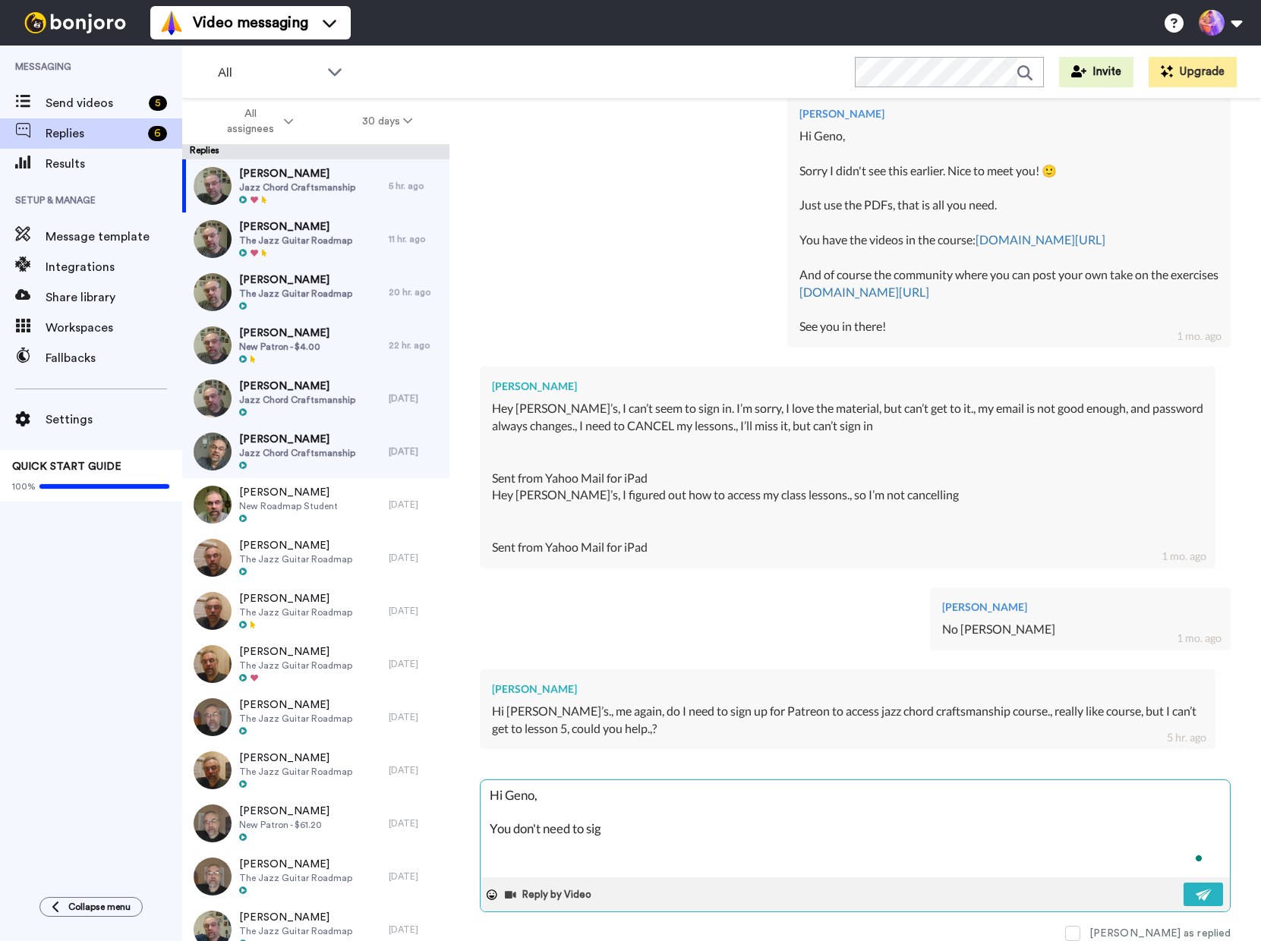
type textarea "x"
type textarea "Hi Geno, You don't need to sign"
type textarea "x"
type textarea "Hi Geno, You don't need to sign"
type textarea "x"
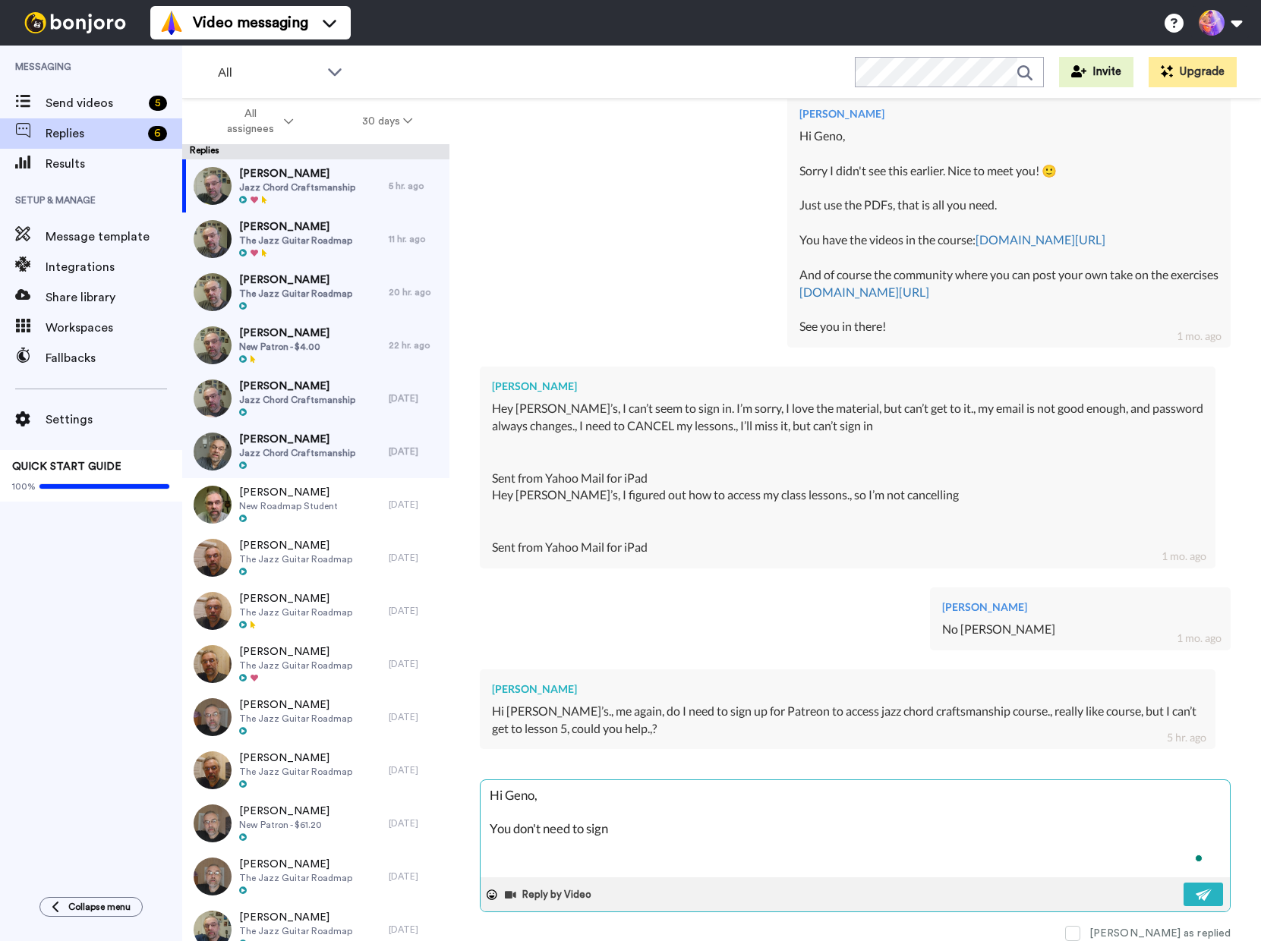
type textarea "Hi Geno, You don't need to sign u"
type textarea "x"
type textarea "Hi Geno, You don't need to sign up"
type textarea "x"
type textarea "Hi Geno, You don't need to sign up"
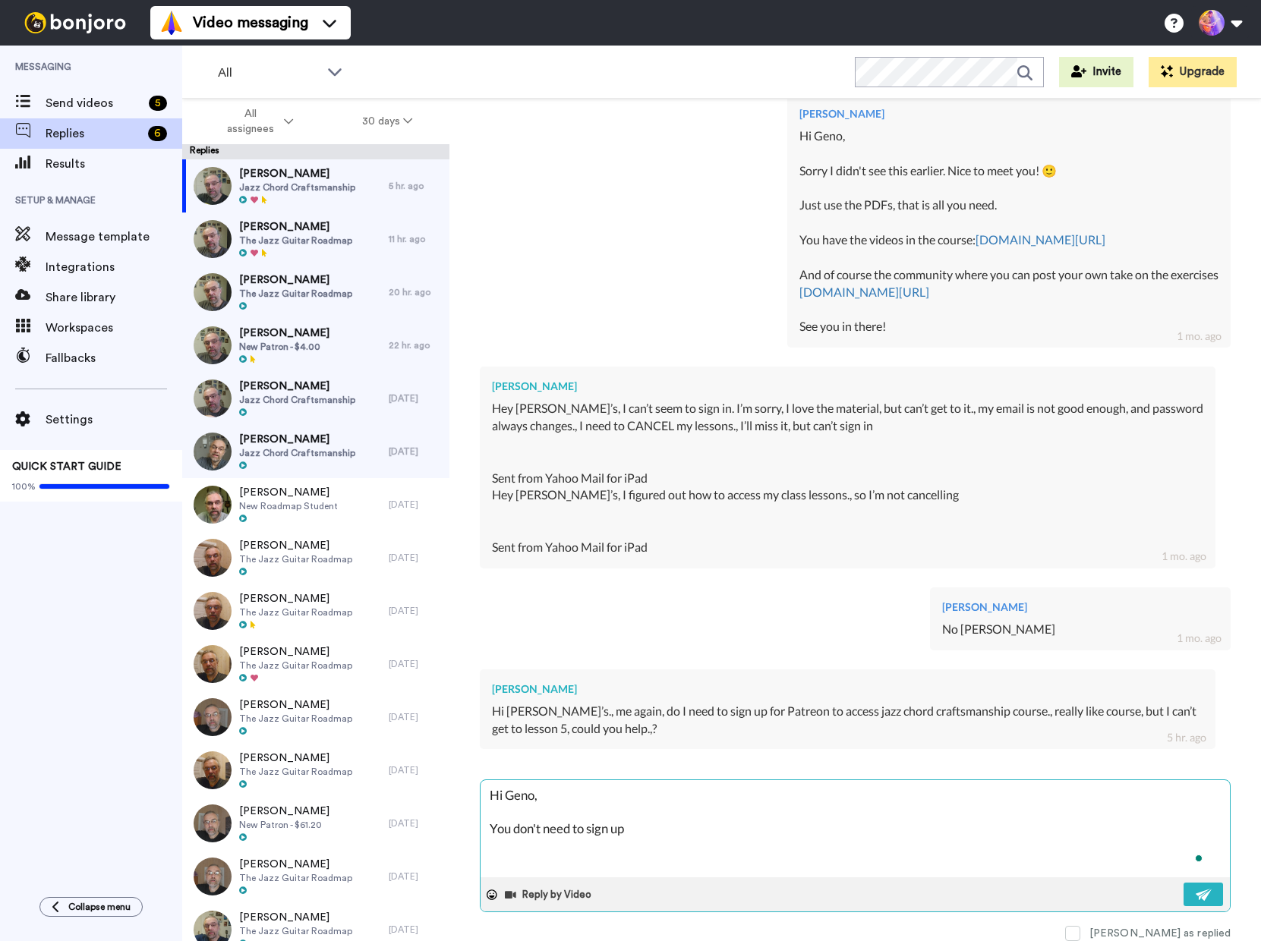
type textarea "x"
type textarea "Hi Geno, You don't need to sign up f"
type textarea "x"
type textarea "Hi Geno, You don't need to sign up fr"
type textarea "x"
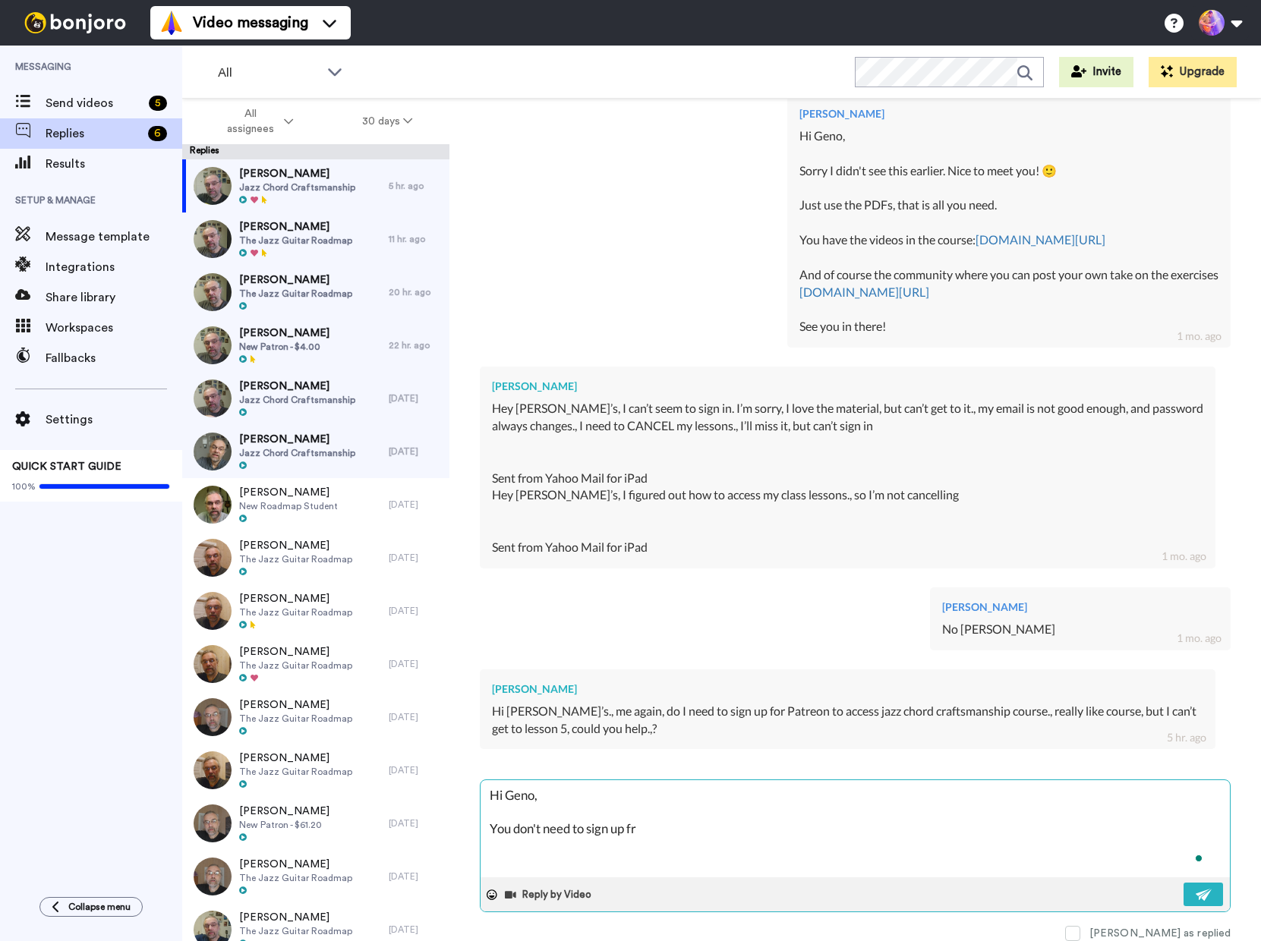
type textarea "Hi Geno, You don't need to sign up fro"
type textarea "x"
type textarea "Hi Geno, You don't need to sign up fro"
type textarea "x"
type textarea "Hi Geno, You don't need to sign up fro"
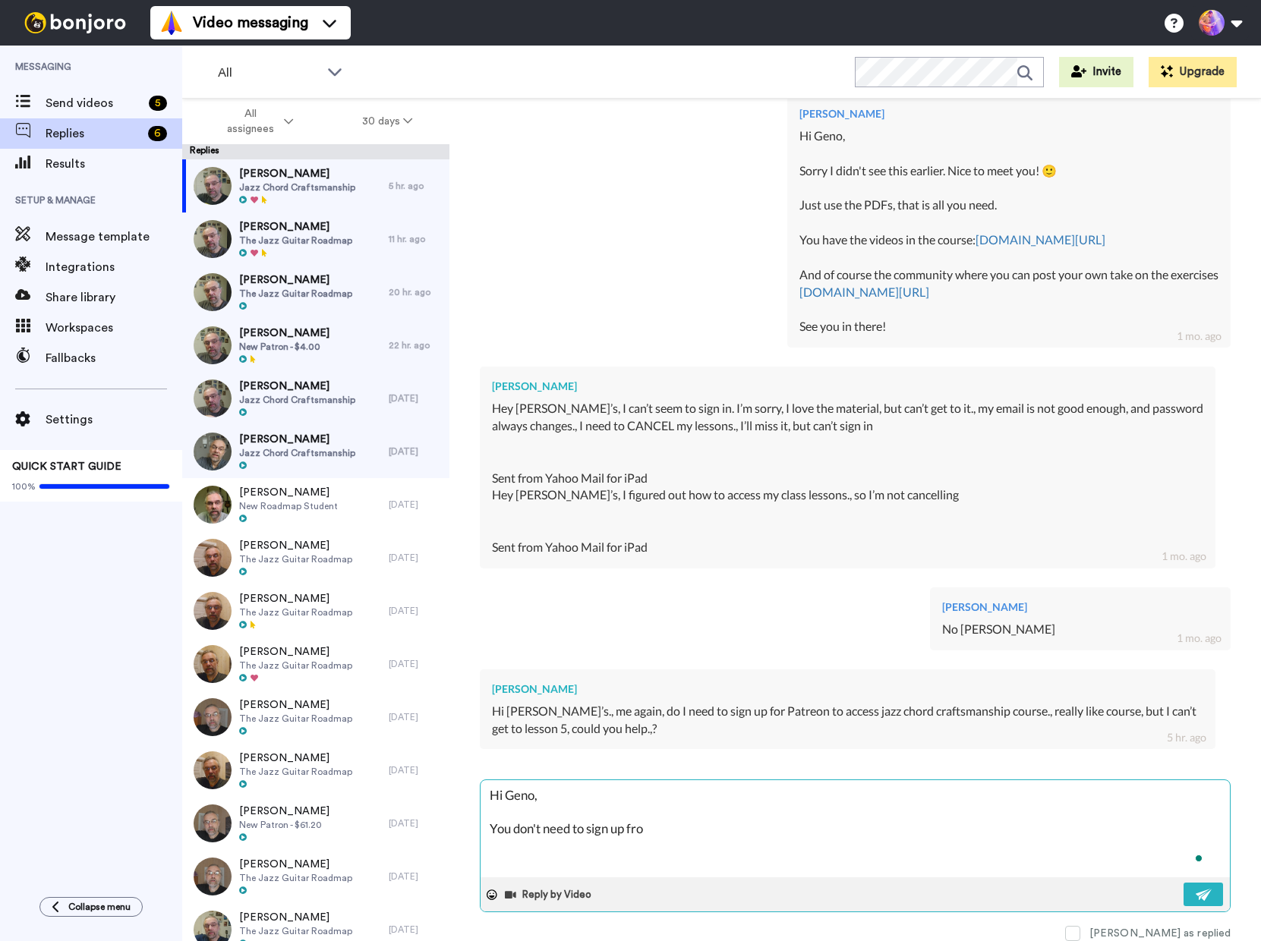
type textarea "x"
type textarea "Hi Geno, You don't need to sign up fr"
type textarea "x"
type textarea "Hi Geno, You don't need to sign up f"
type textarea "x"
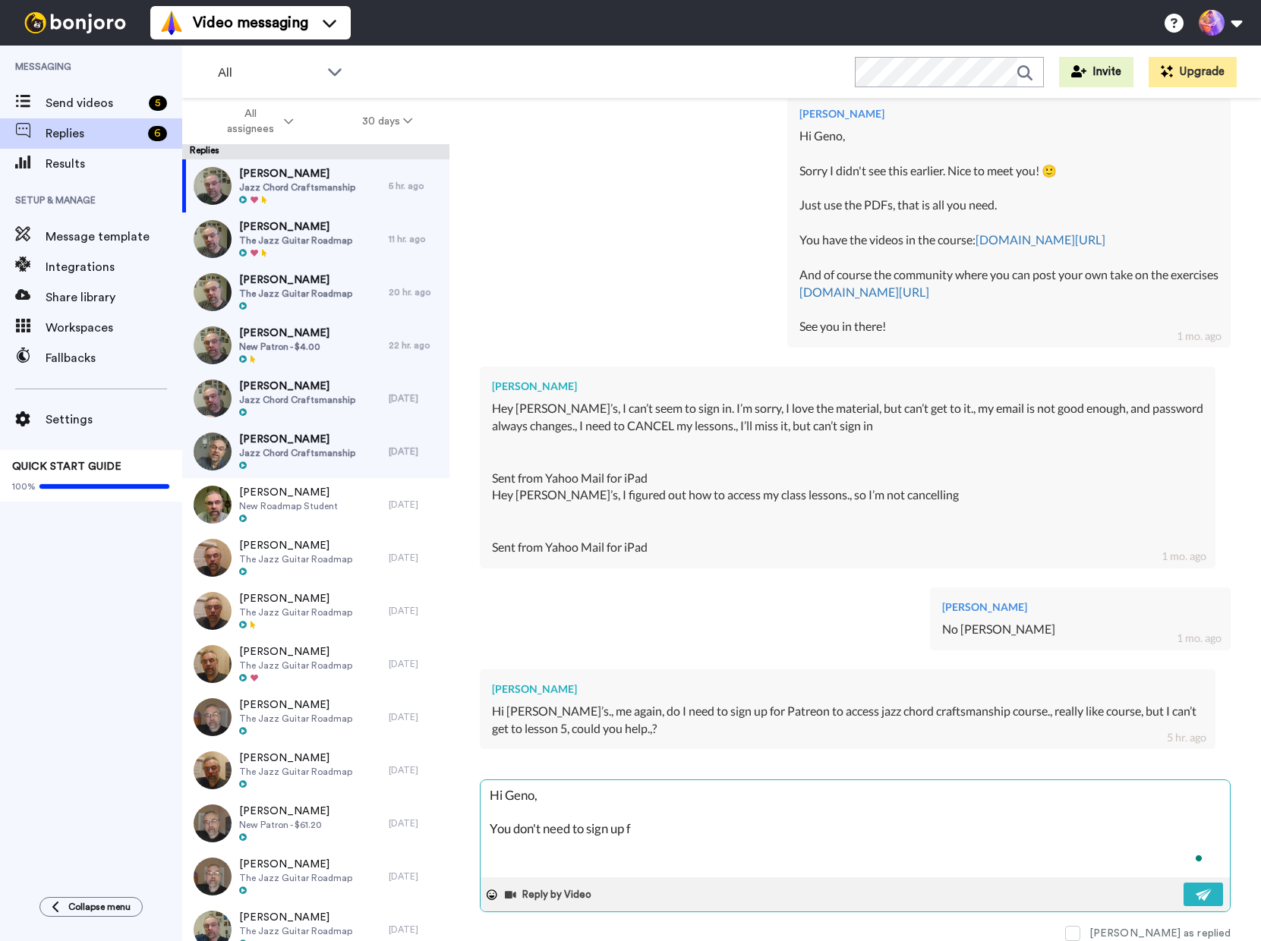
type textarea "Hi Geno, You don't need to sign up fo"
type textarea "x"
type textarea "Hi Geno, You don't need to sign up for"
type textarea "x"
type textarea "Hi Geno, You don't need to sign up for"
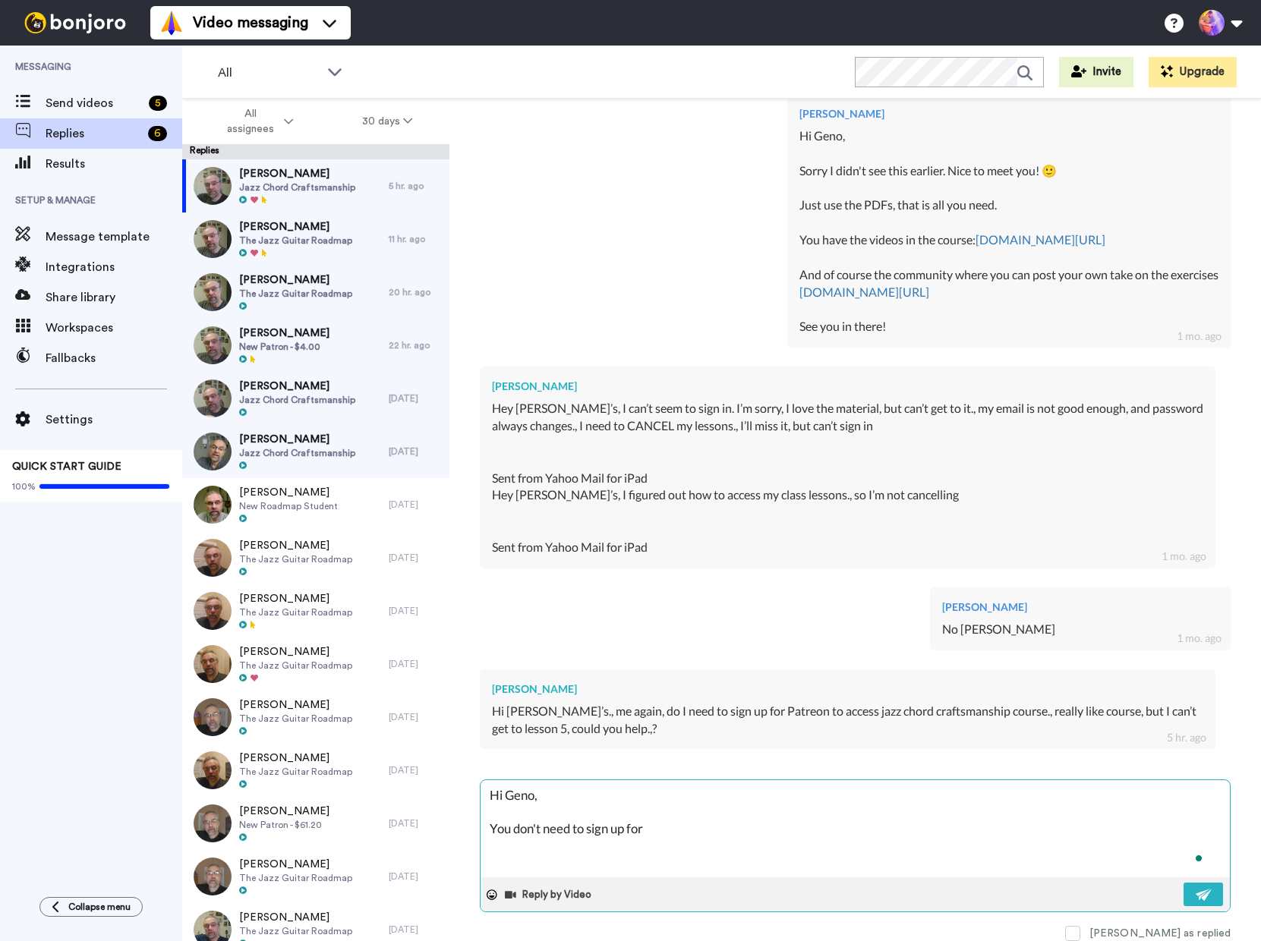
type textarea "x"
type textarea "Hi Geno, You don't need to sign up for P"
type textarea "x"
type textarea "Hi Geno, You don't need to sign up for Pa"
type textarea "x"
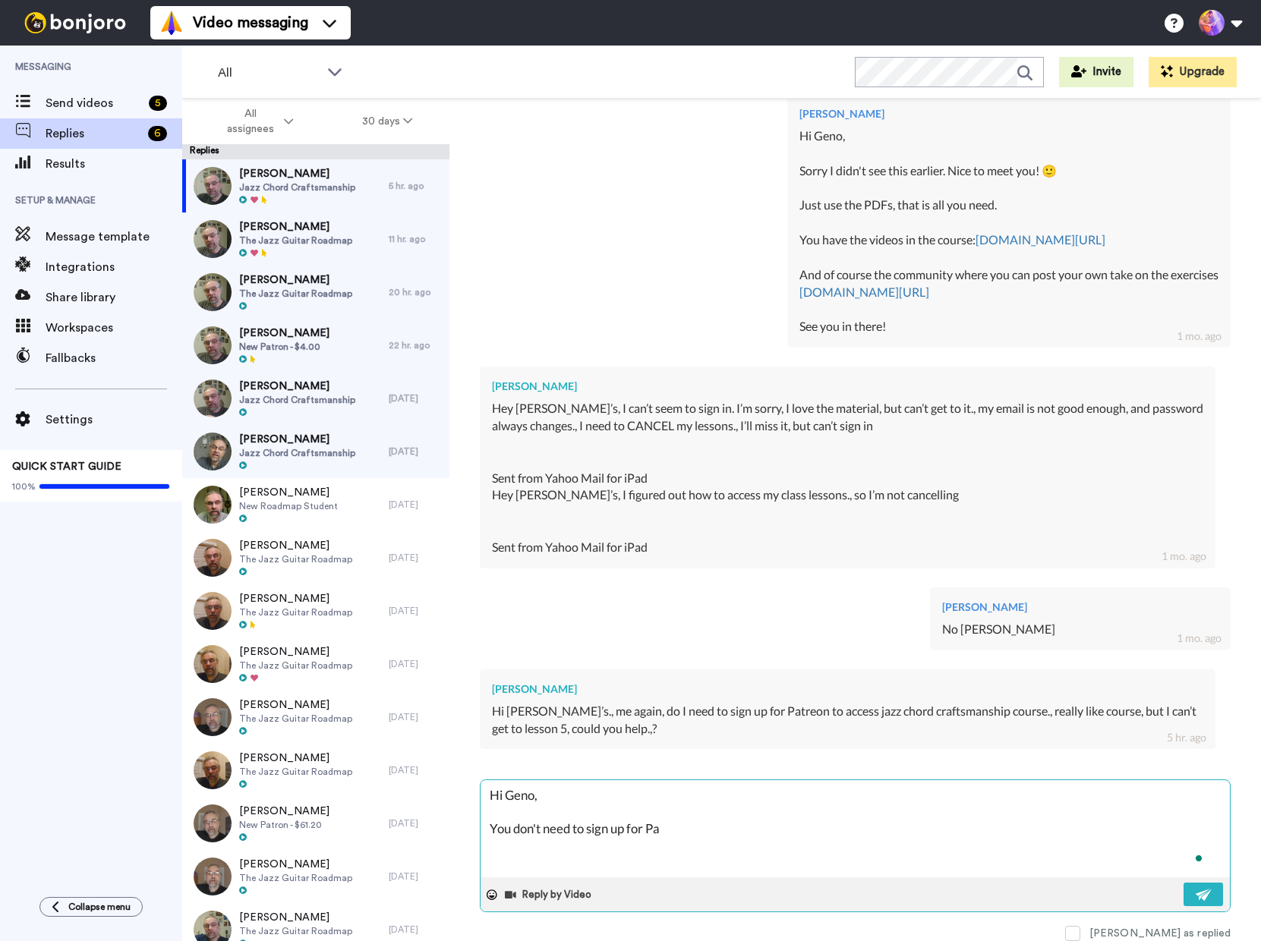
type textarea "Hi Geno, You don't need to sign up for Pat"
type textarea "x"
type textarea "Hi Geno, You don't need to sign up for Patr"
type textarea "x"
type textarea "Hi Geno, You don't need to sign up for Patre"
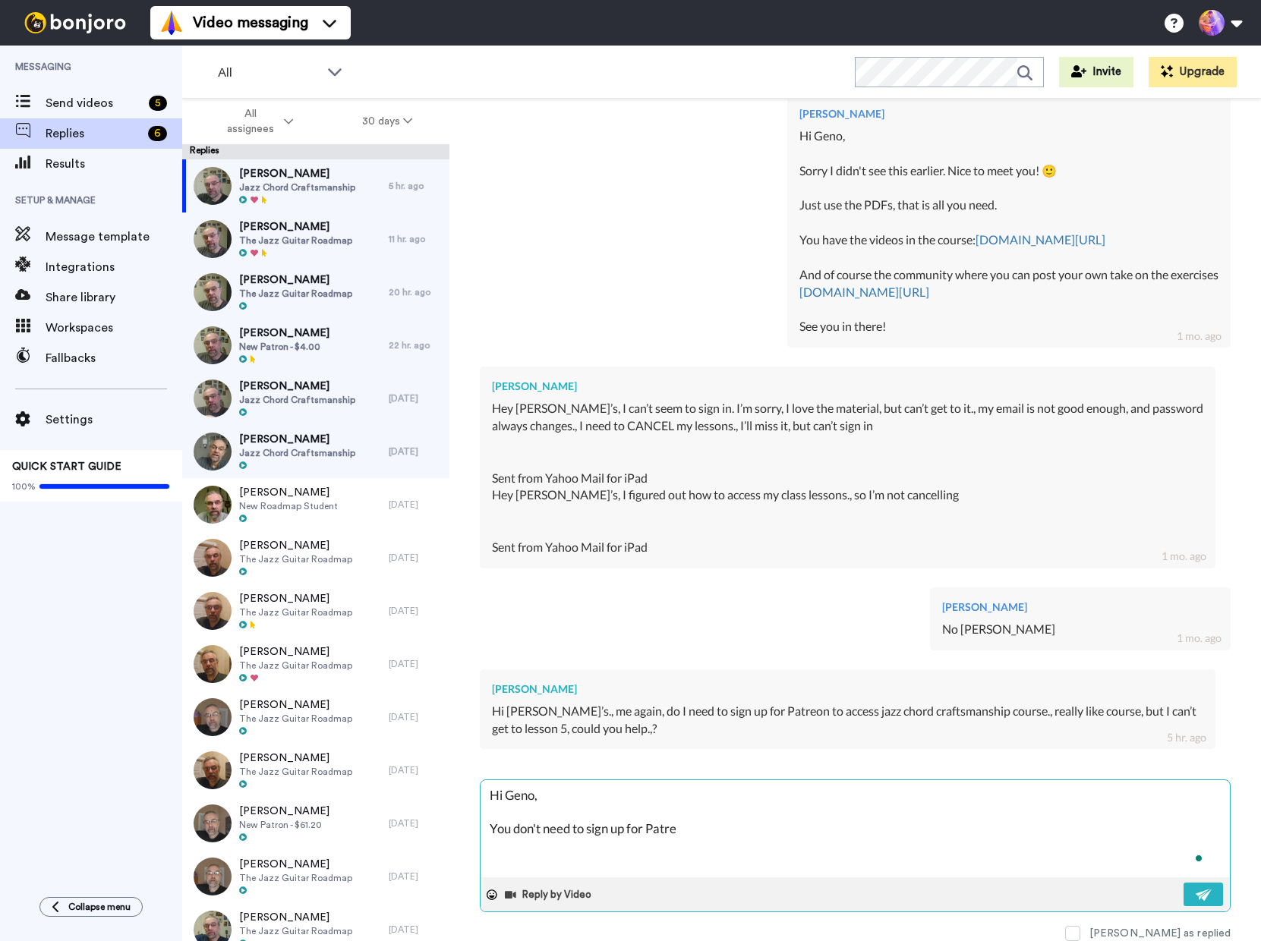
type textarea "x"
type textarea "Hi Geno, You don't need to sign up for Patreo"
type textarea "x"
type textarea "Hi Geno, You don't need to sign up for Patreon"
type textarea "x"
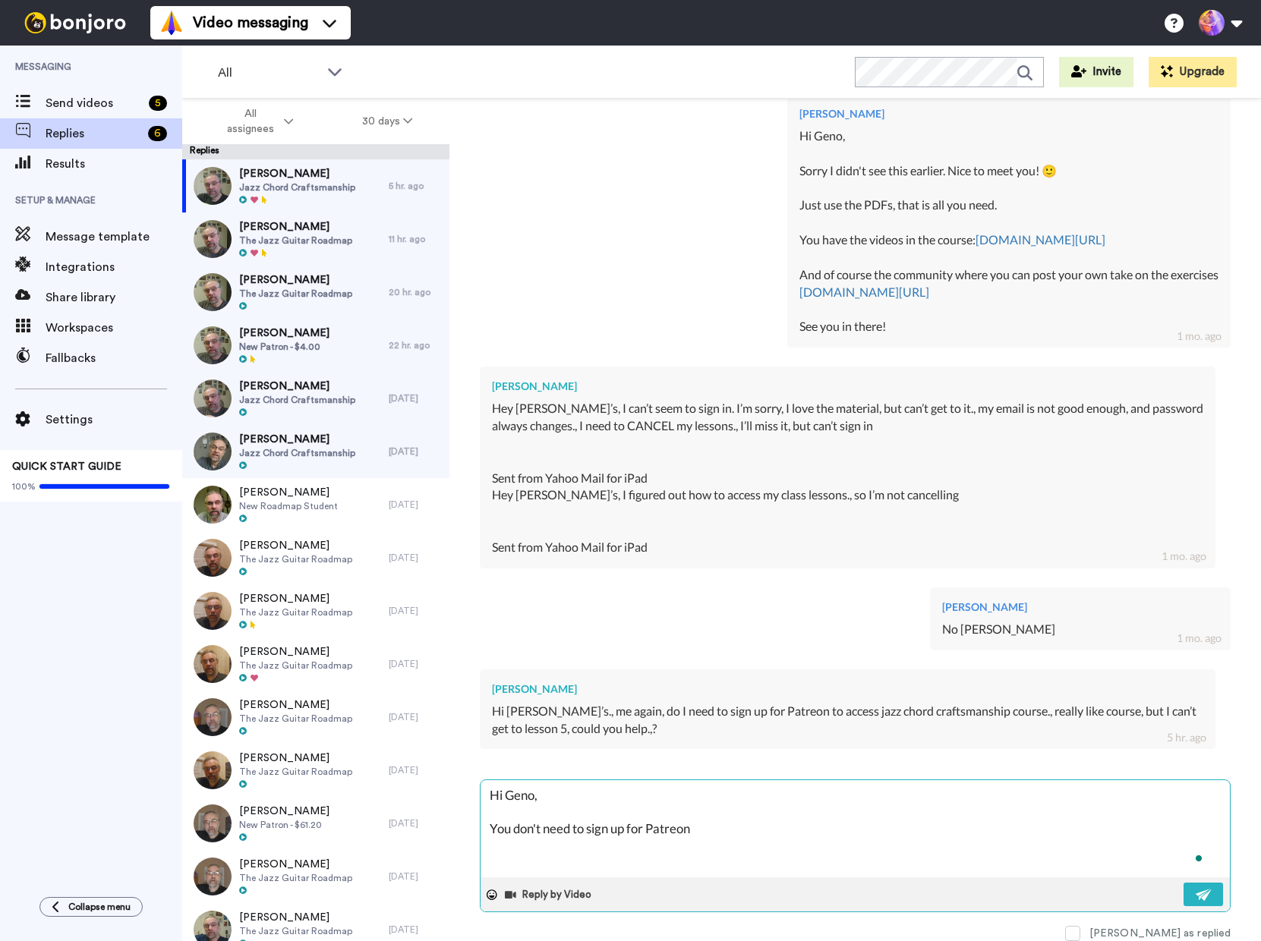
type textarea "Hi Geno, You don't need to sign up for Patreon."
type textarea "x"
type textarea "Hi Geno, You don't need to sign up for Patreon."
type textarea "x"
type textarea "Hi Geno, You don't need to sign up for Patreon."
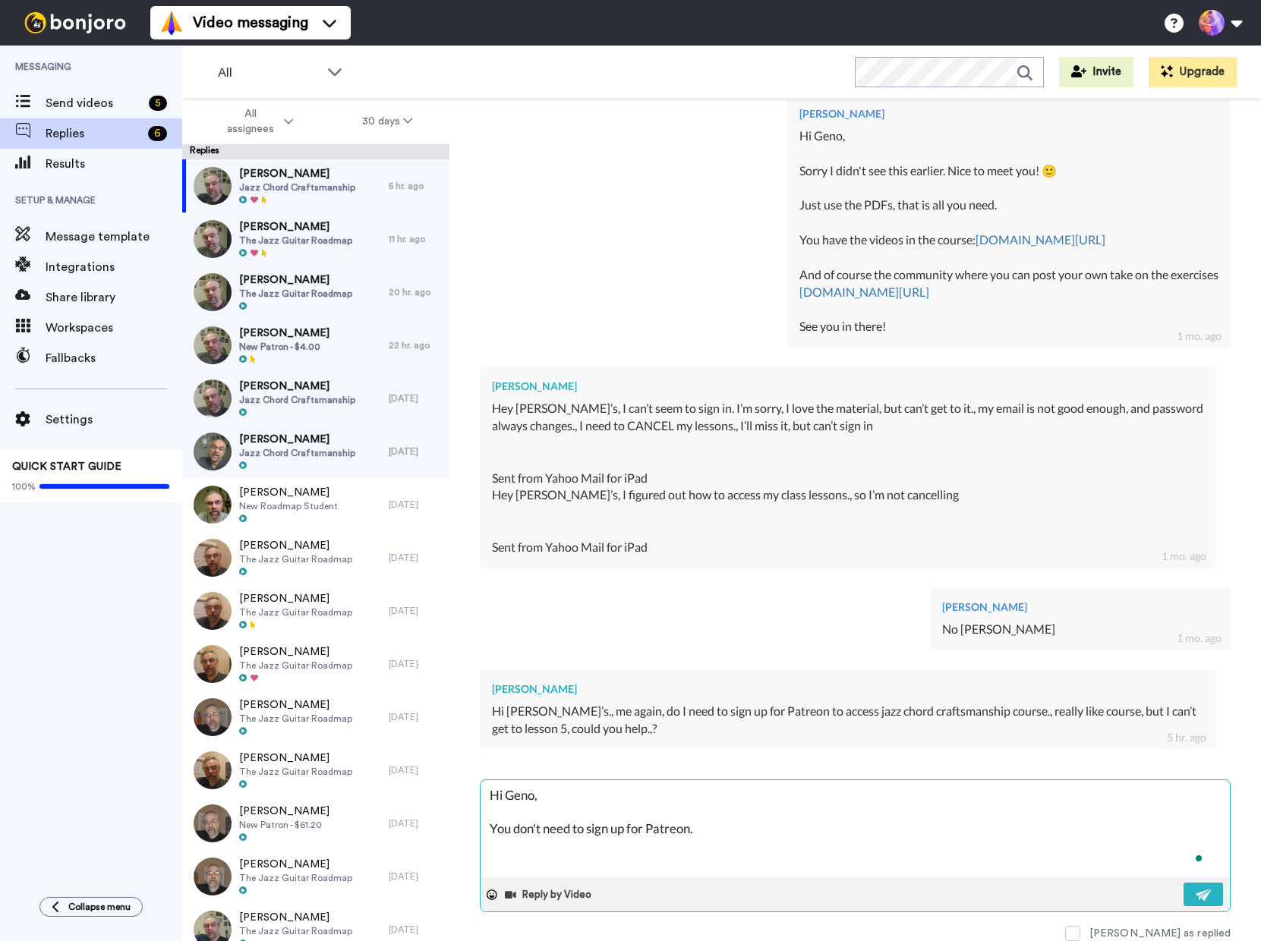
type textarea "x"
type textarea "Hi Geno, You don't need to sign up for Patreon."
type textarea "x"
type textarea "Hi Geno, You don't need to sign up for Patreon. L"
type textarea "x"
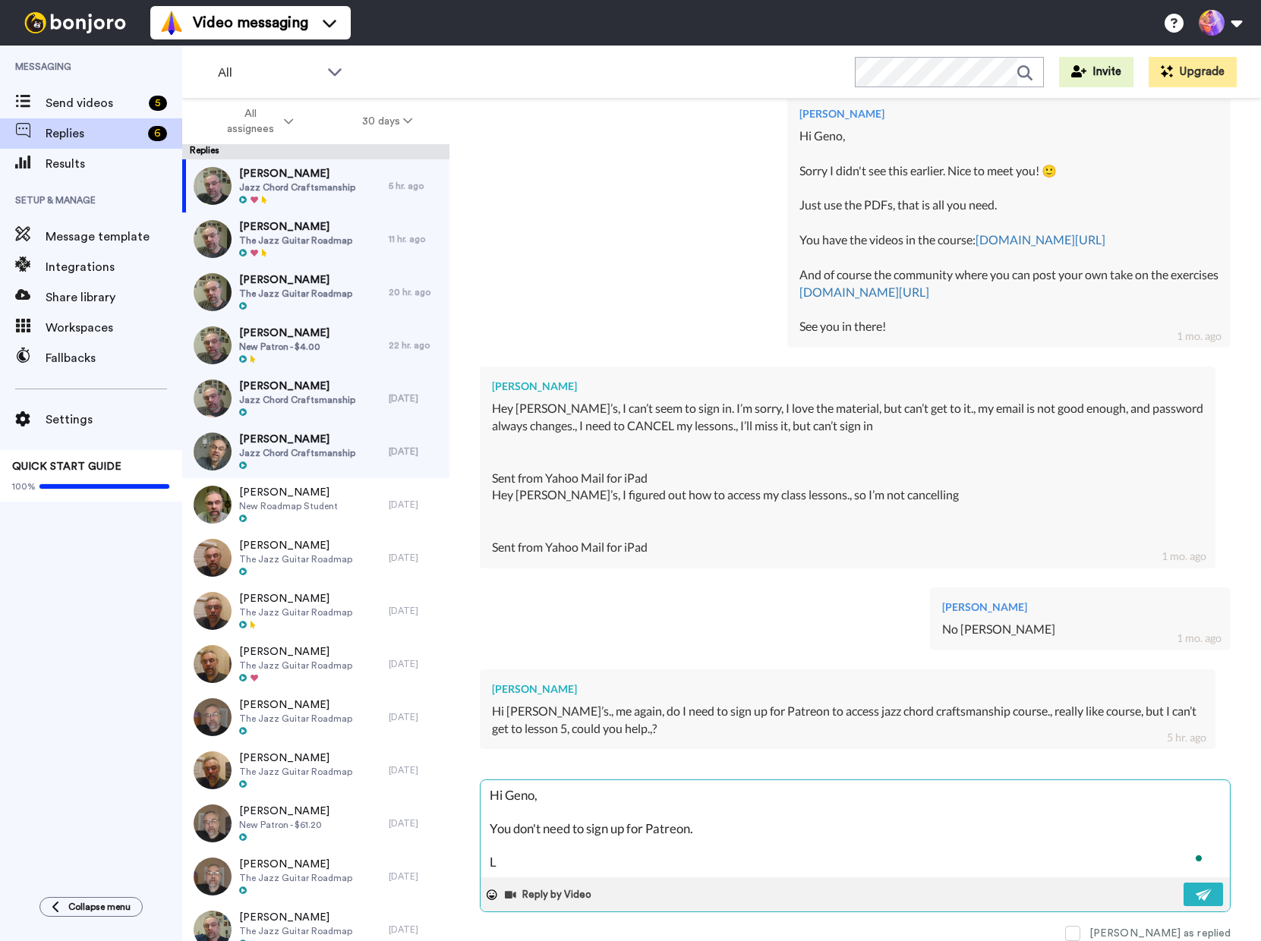
type textarea "Hi Geno, You don't need to sign up for Patreon. Lo"
type textarea "x"
type textarea "Hi Geno, You don't need to sign up for Patreon. Log"
type textarea "x"
type textarea "Hi Geno, You don't need to sign up for Patreon. Log"
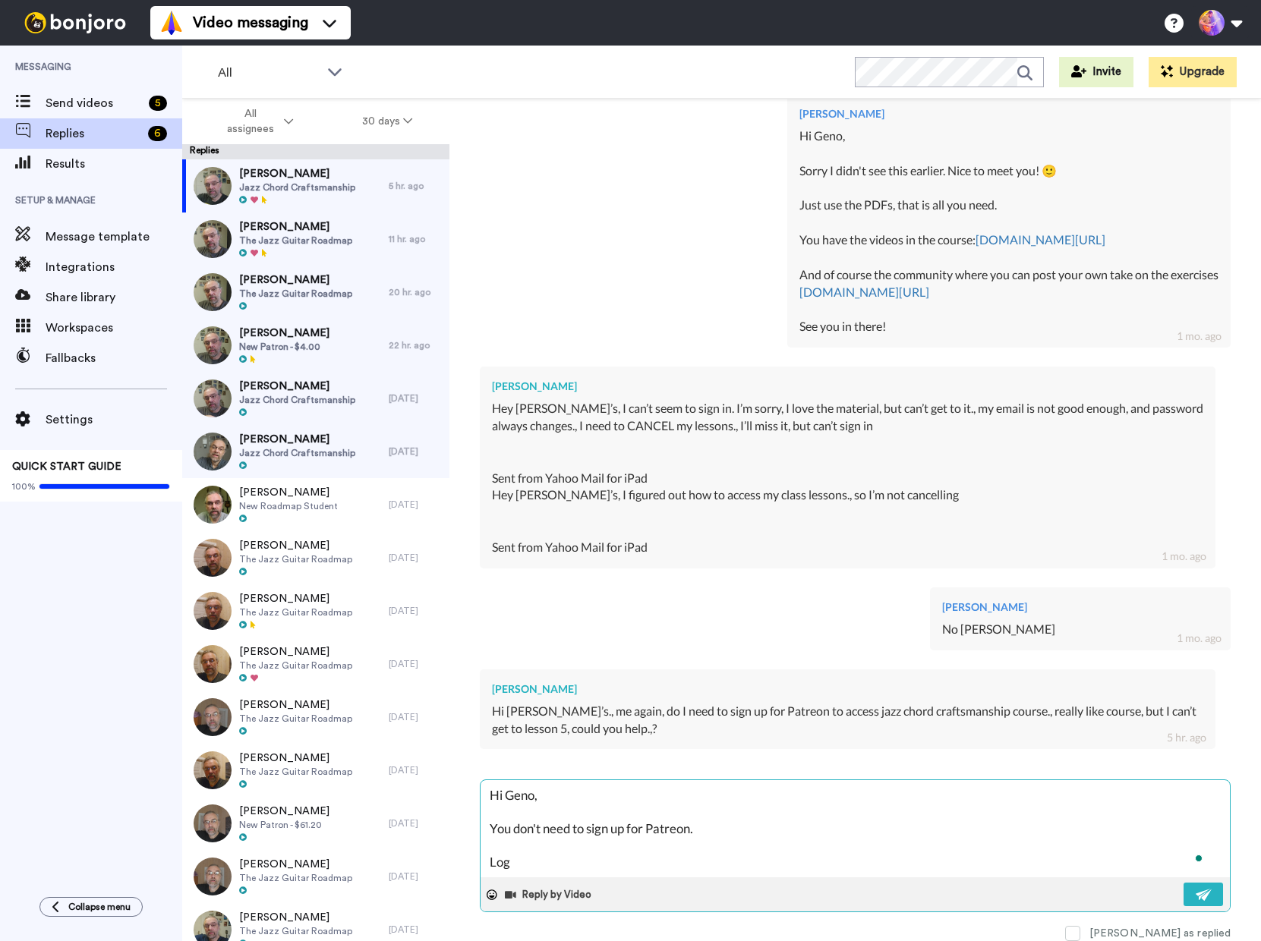
type textarea "x"
type textarea "Hi Geno, You don't need to sign up for Patreon. Log i"
type textarea "x"
type textarea "Hi Geno, You don't need to sign up for Patreon. Log in"
type textarea "x"
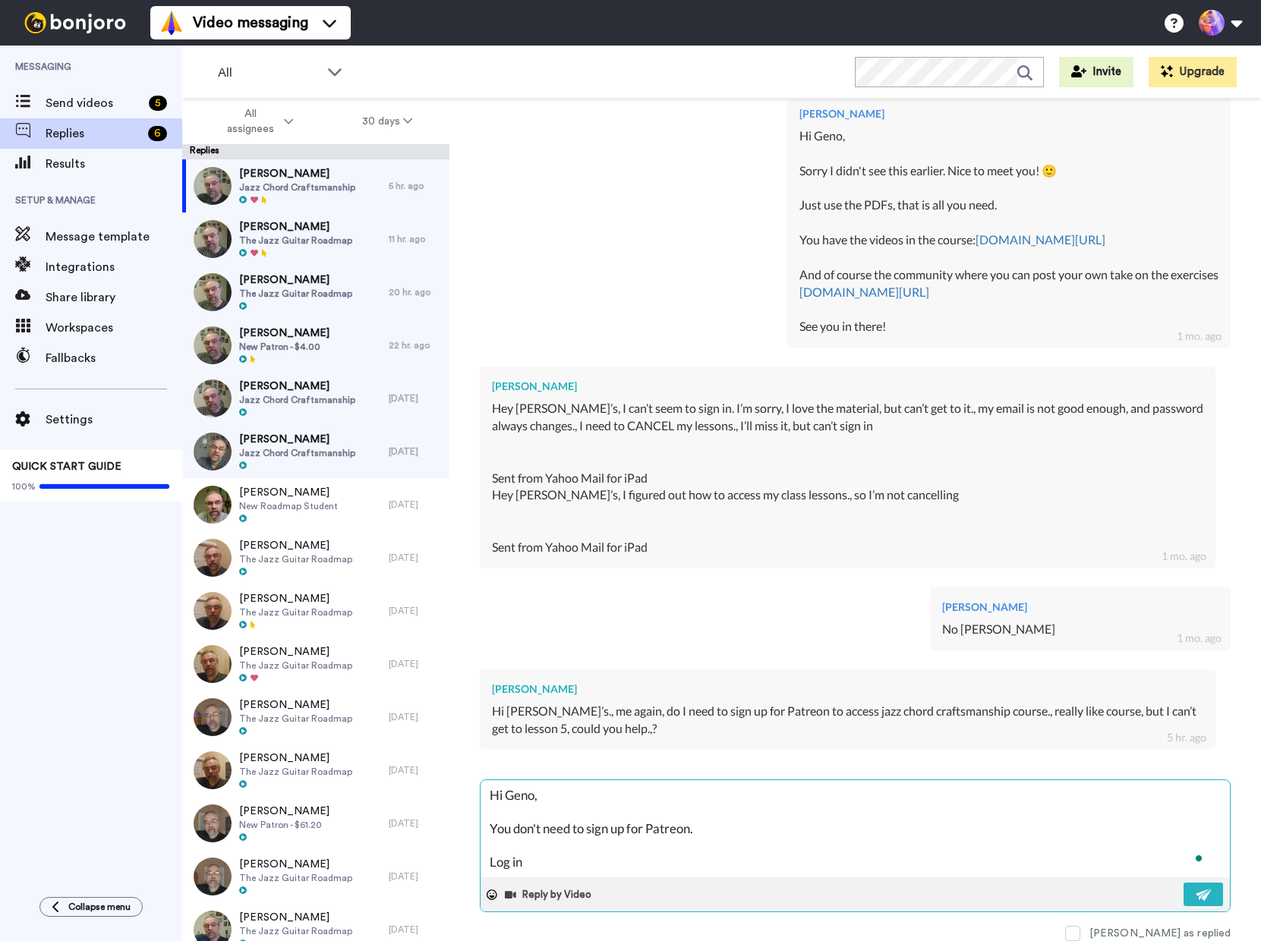
type textarea "Hi Geno, You don't need to sign up for Patreon. Log in"
type textarea "x"
type textarea "Hi Geno, You don't need to sign up for Patreon. Log in h"
type textarea "x"
type textarea "Hi Geno, You don't need to sign up for Patreon. Log in he"
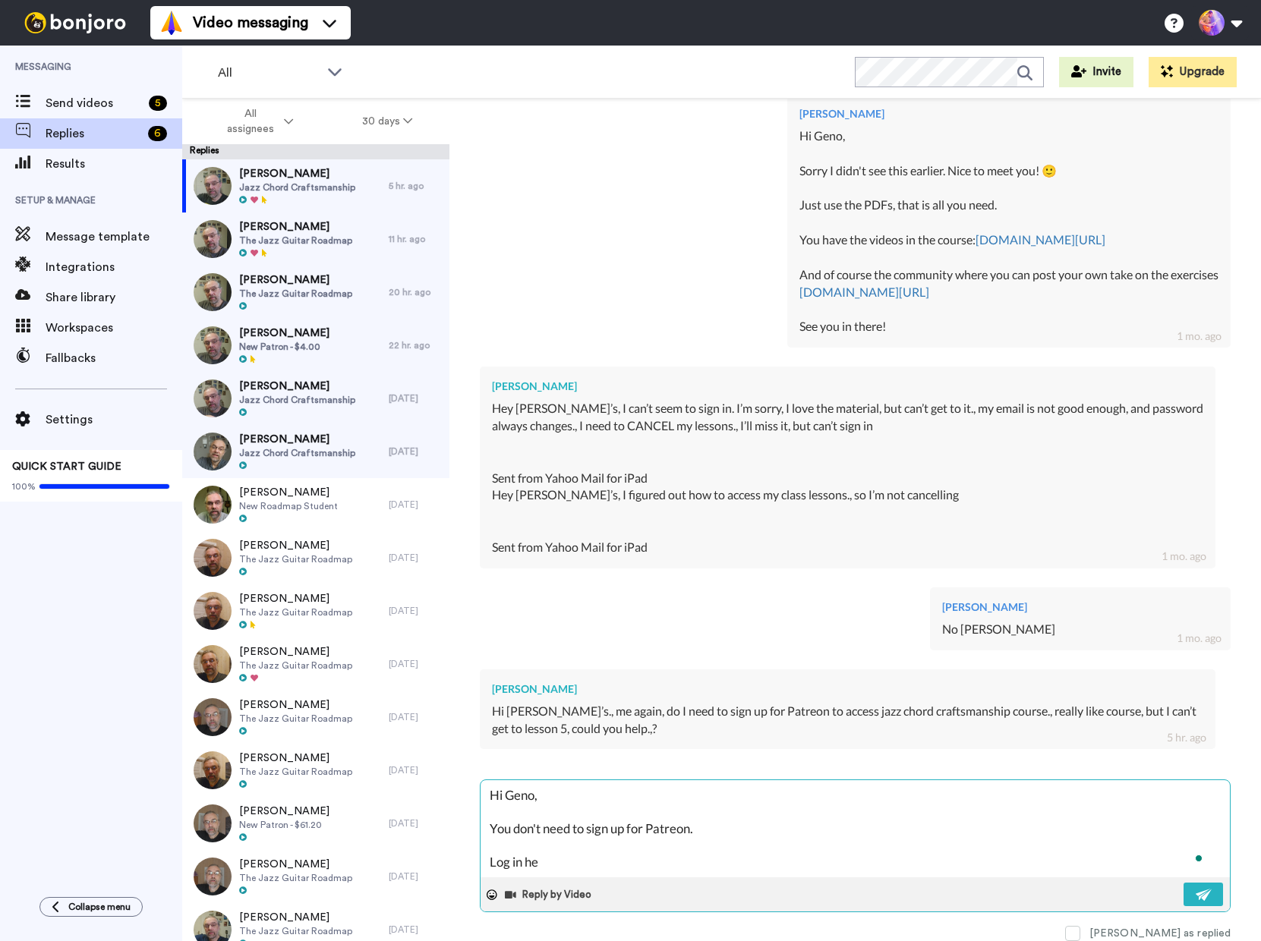
type textarea "x"
type textarea "Hi Geno, You don't need to sign up for Patreon. Log in her"
type textarea "x"
type textarea "Hi Geno, You don't need to sign up for Patreon. Log in here"
type textarea "x"
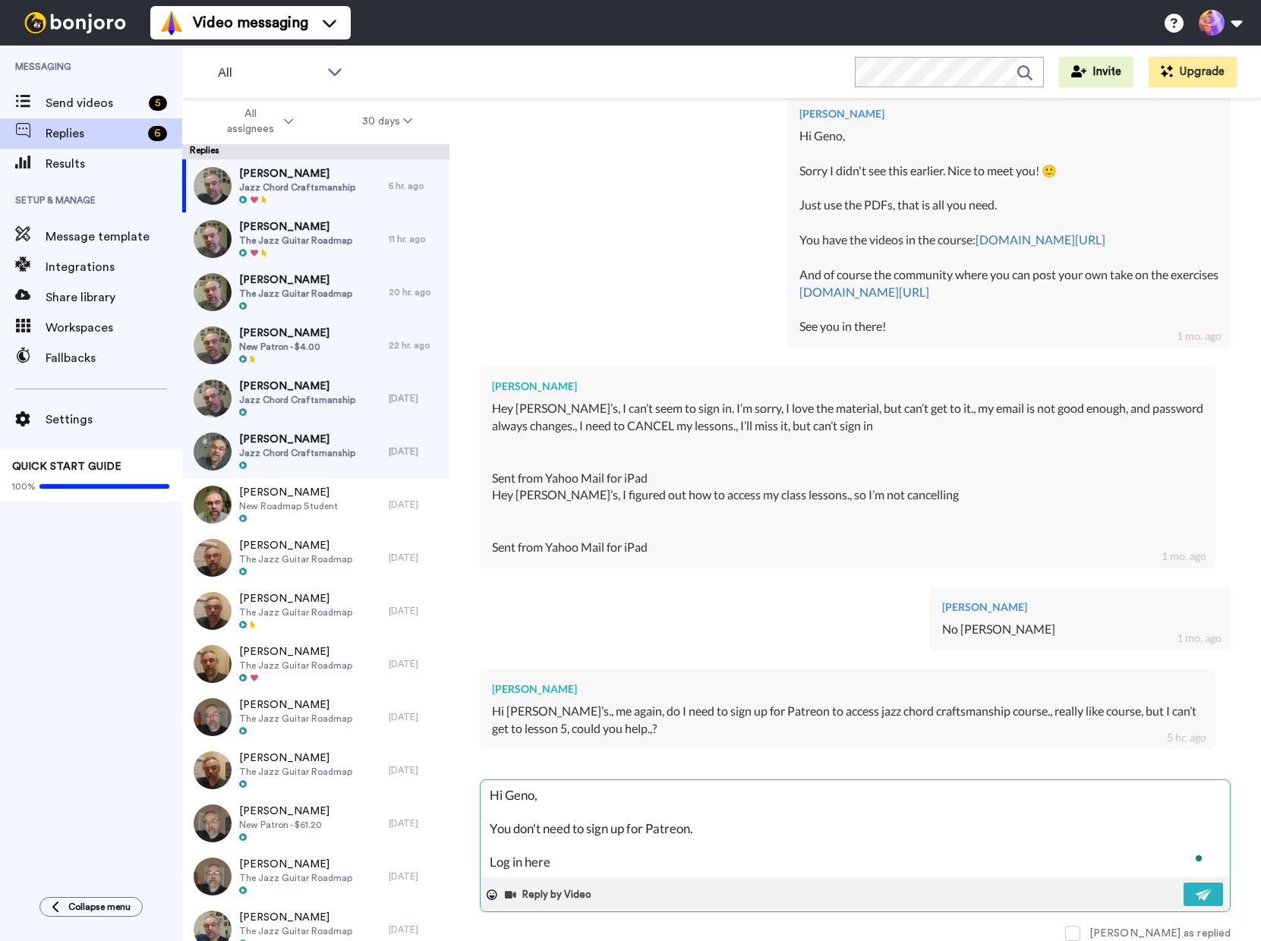
type textarea "Hi Geno, You don't need to sign up for Patreon. Log in here:"
type textarea "x"
type textarea "Hi Geno, You don't need to sign up for Patreon. Log in here:"
paste textarea "https://jenslarsen.thinkific.com/users/sign_in"
type textarea "x"
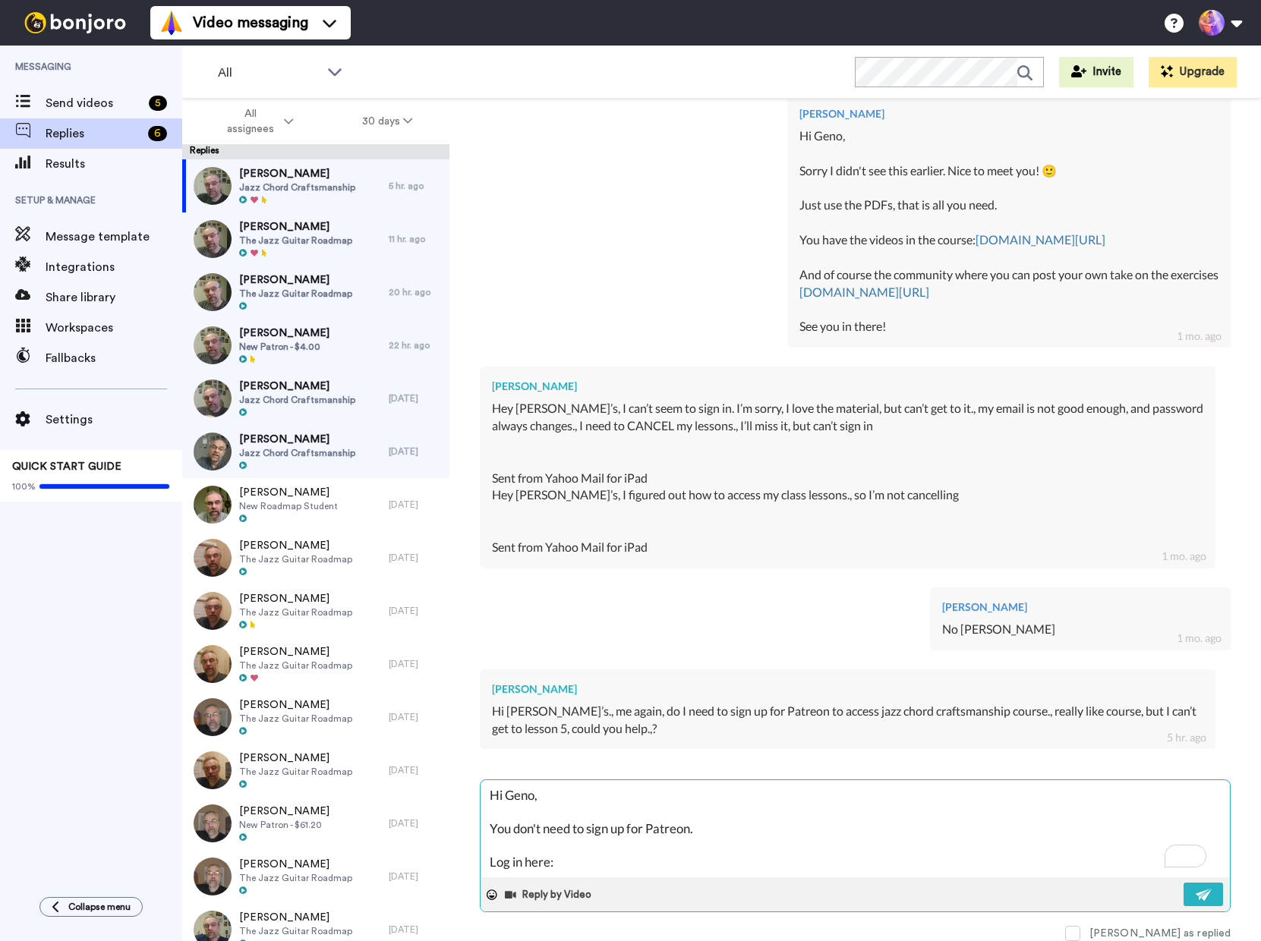
type textarea "Hi Geno, You don't need to sign up for Patreon. Log in here: https://jenslarsen…"
type textarea "x"
type textarea "Hi Geno, You don't need to sign up for Patreon. Log in here: https://jenslarsen…"
type textarea "x"
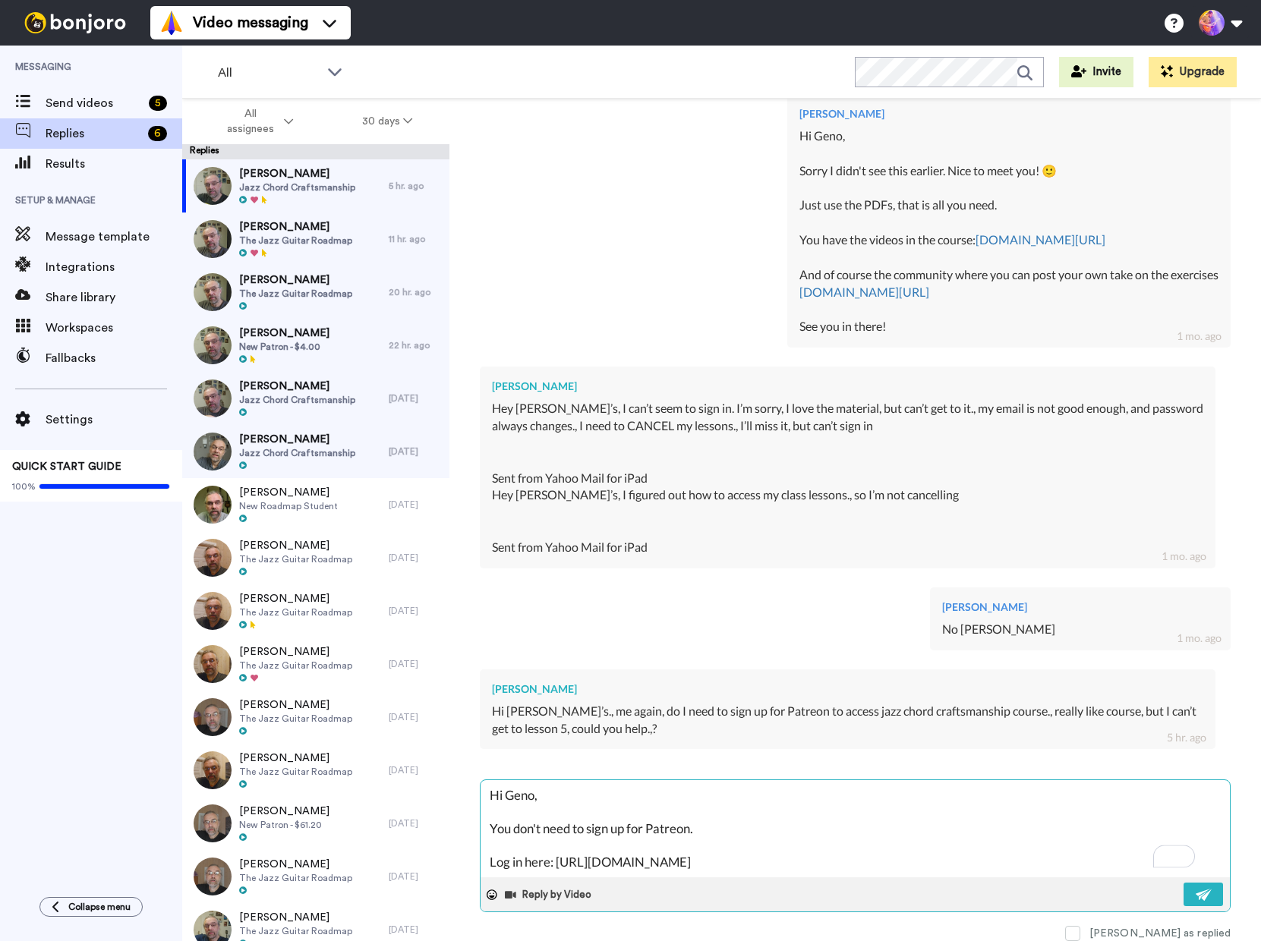
type textarea "Hi Geno, You don't need to sign up for Patreon. Log in here: https://jenslarsen…"
type textarea "x"
type textarea "Hi Geno, You don't need to sign up for Patreon. Log in here: https://jenslarsen…"
type textarea "x"
type textarea "Hi Geno, You don't need to sign up for Patreon. Log in here: https://jenslarsen…"
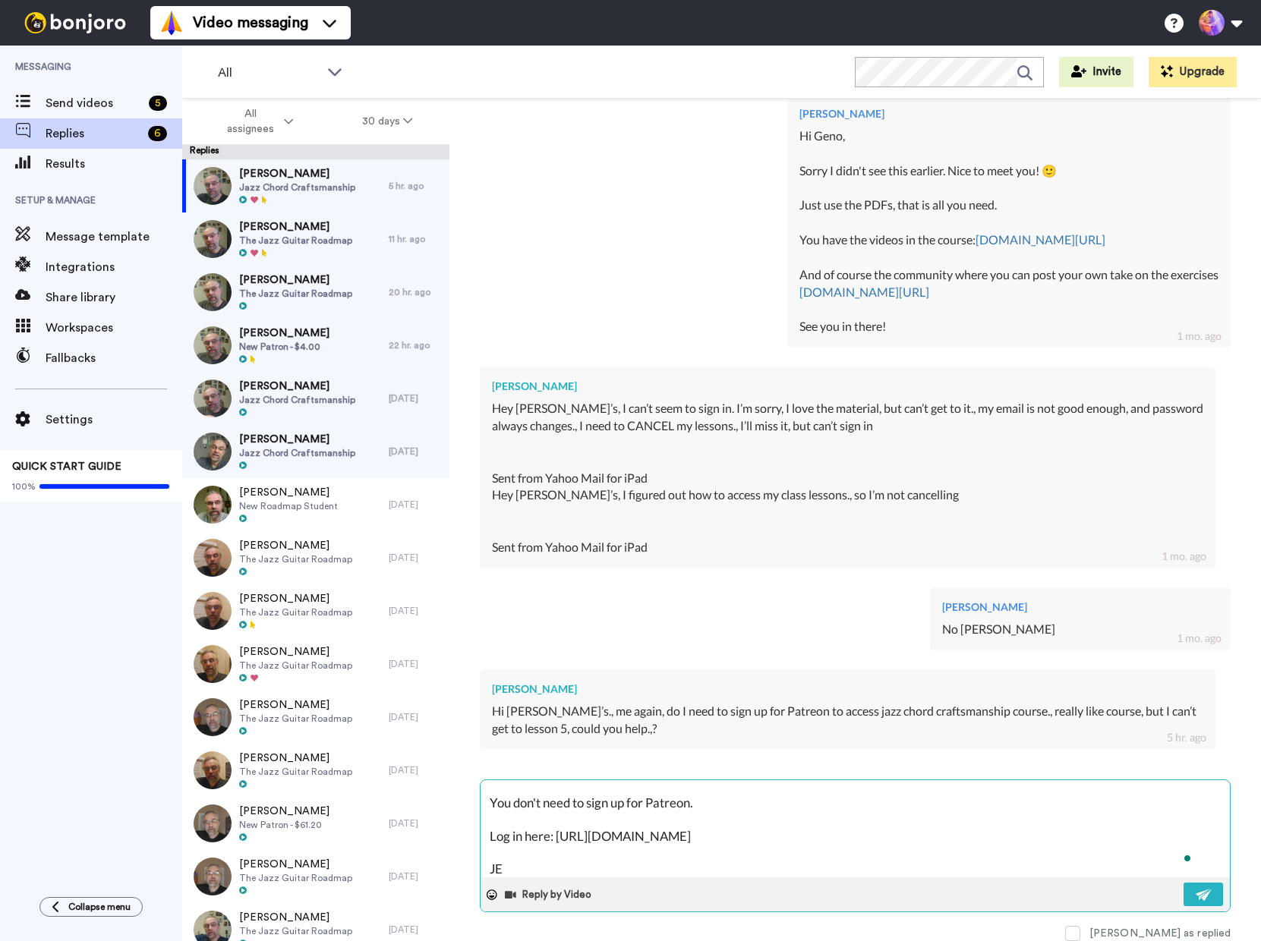
type textarea "x"
type textarea "Hi Geno, You don't need to sign up for Patreon. Log in here: https://jenslarsen…"
type textarea "x"
type textarea "Hi Geno, You don't need to sign up for Patreon. Log in here: https://jenslarsen…"
type textarea "x"
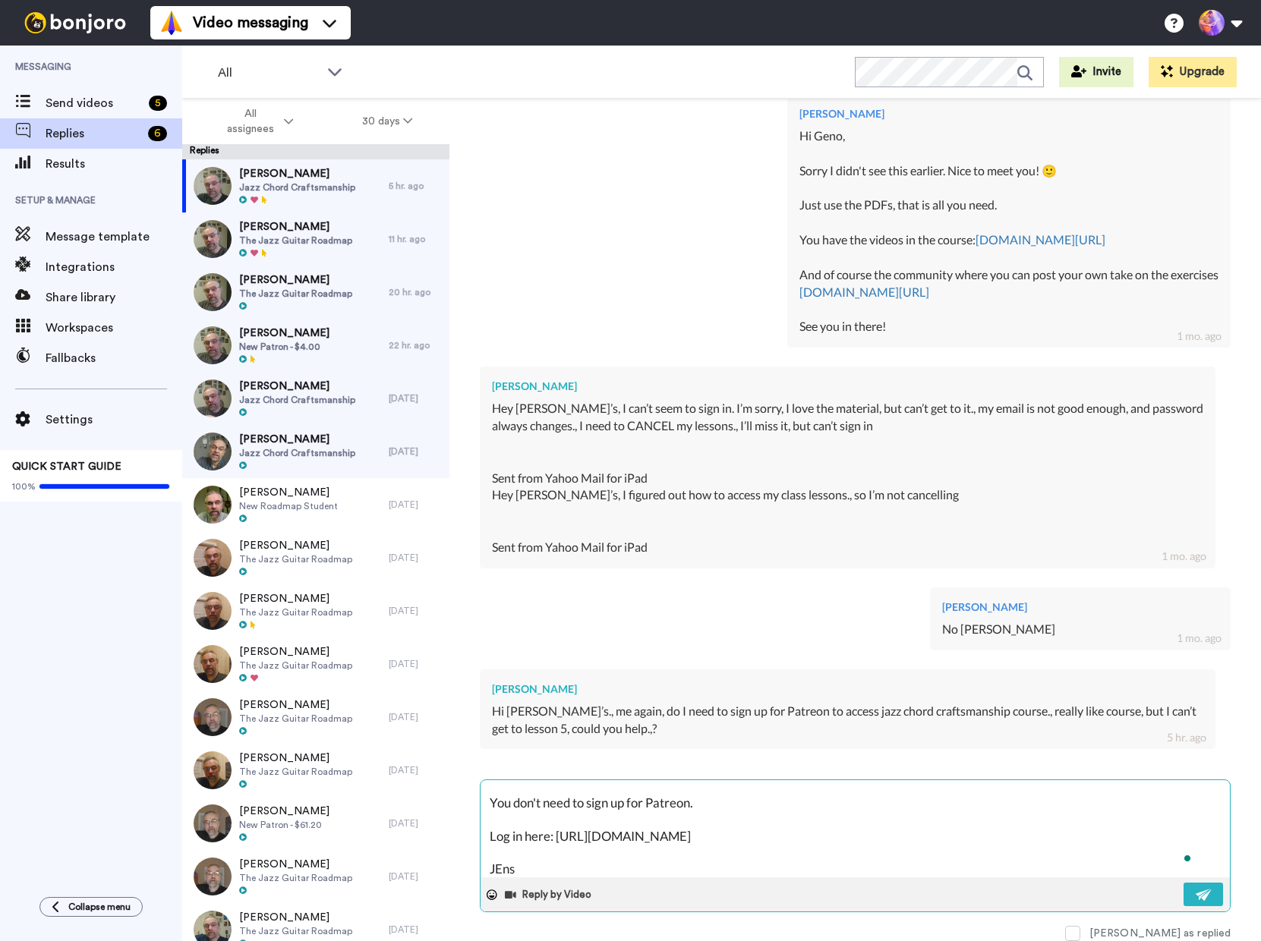
type textarea "Hi Geno, You don't need to sign up for Patreon. Log in here: https://jenslarsen…"
type textarea "x"
type textarea "Hi Geno, You don't need to sign up for Patreon. Log in here: https://jenslarsen…"
type textarea "x"
type textarea "Hi Geno, You don't need to sign up for Patreon. Log in here: https://jenslarsen…"
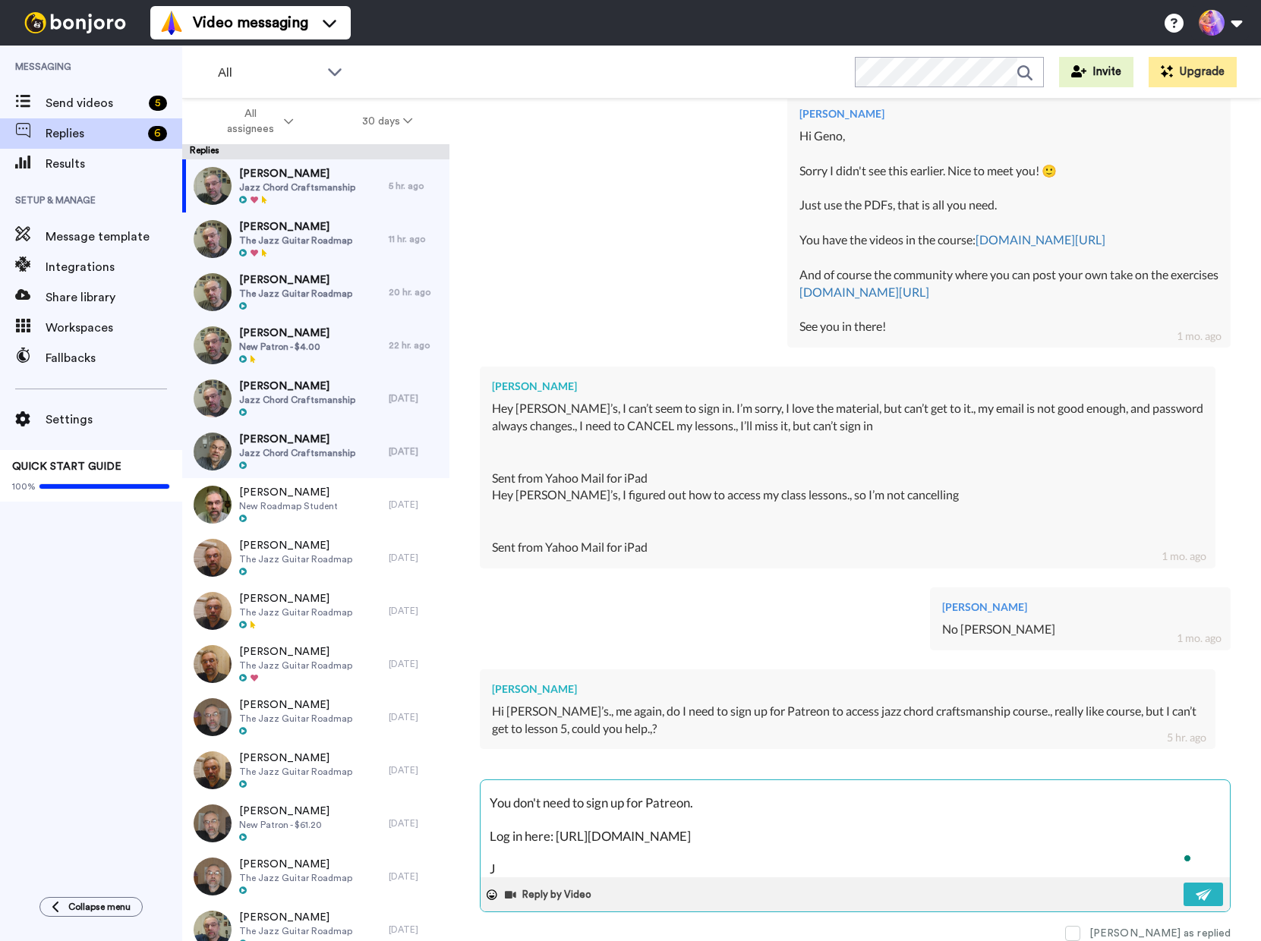
type textarea "x"
type textarea "Hi Geno, You don't need to sign up for Patreon. Log in here: https://jenslarsen…"
type textarea "x"
type textarea "Hi Geno, You don't need to sign up for Patreon. Log in here: https://jenslarsen…"
type textarea "x"
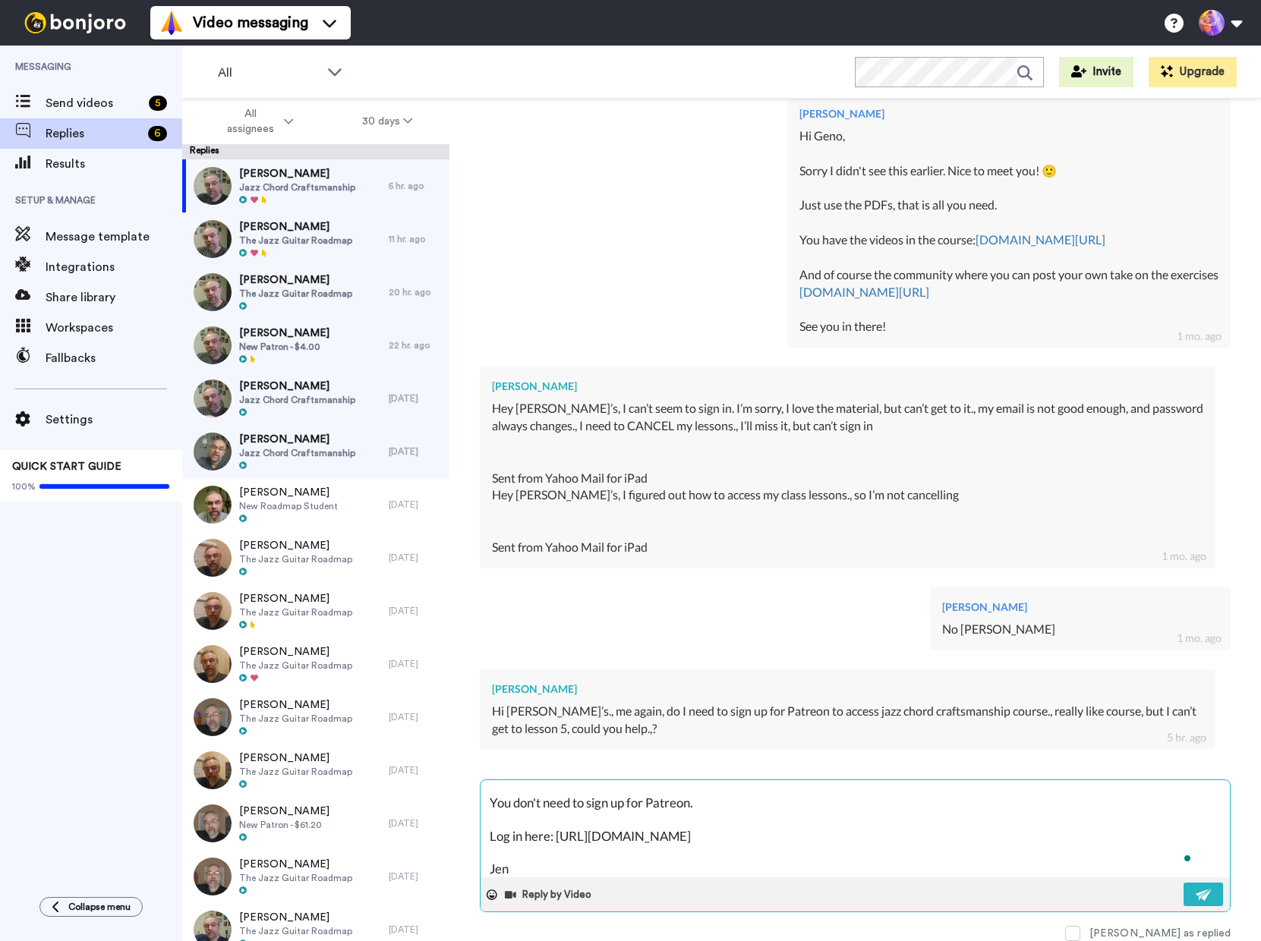
type textarea "Hi Geno, You don't need to sign up for Patreon. Log in here: https://jenslarsen…"
type textarea "x"
type textarea "Hi Geno, You don't need to sign up for Patreon. Log in here: https://jenslarsen…"
type textarea "x"
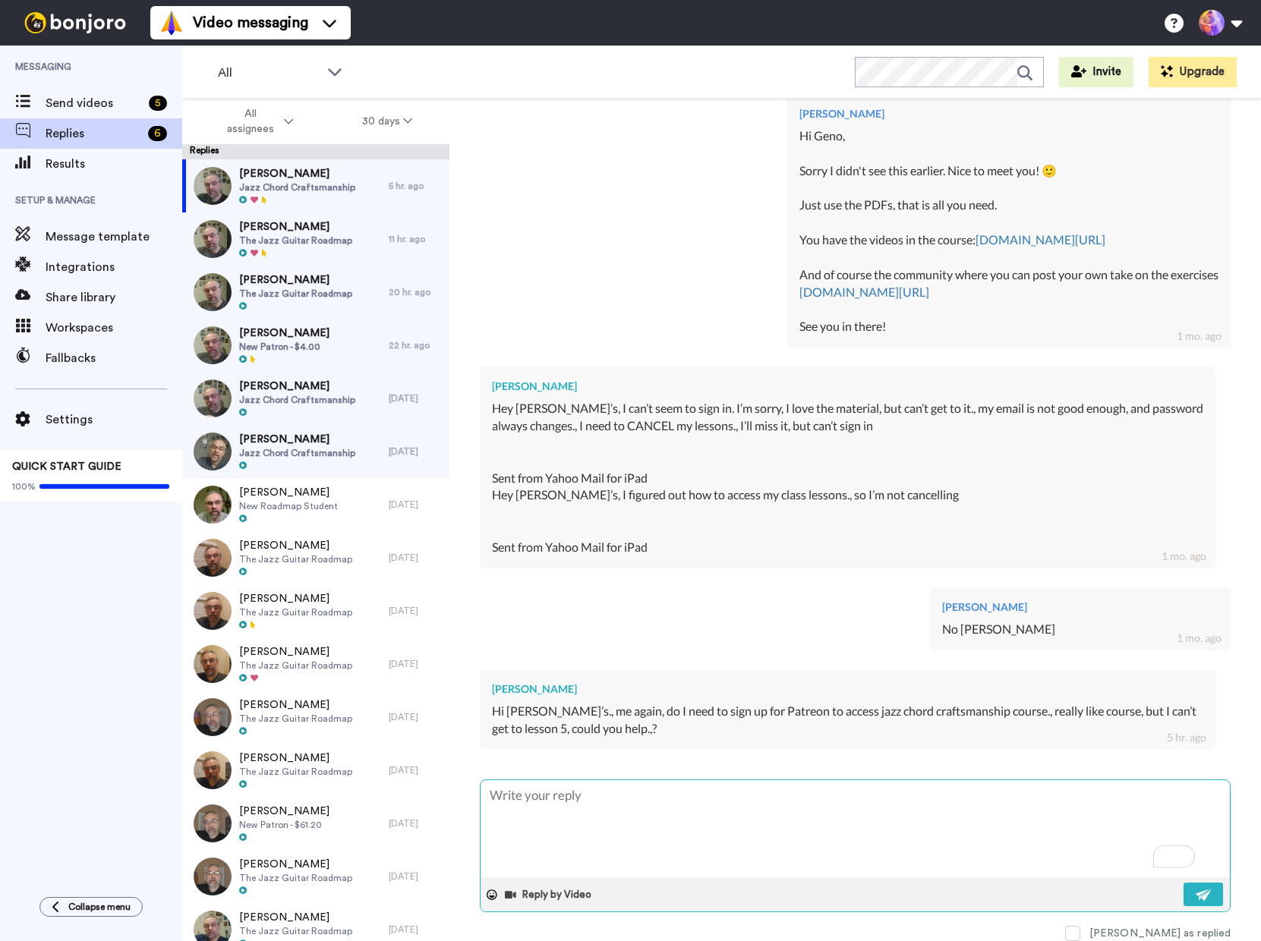
scroll to position [0, 0]
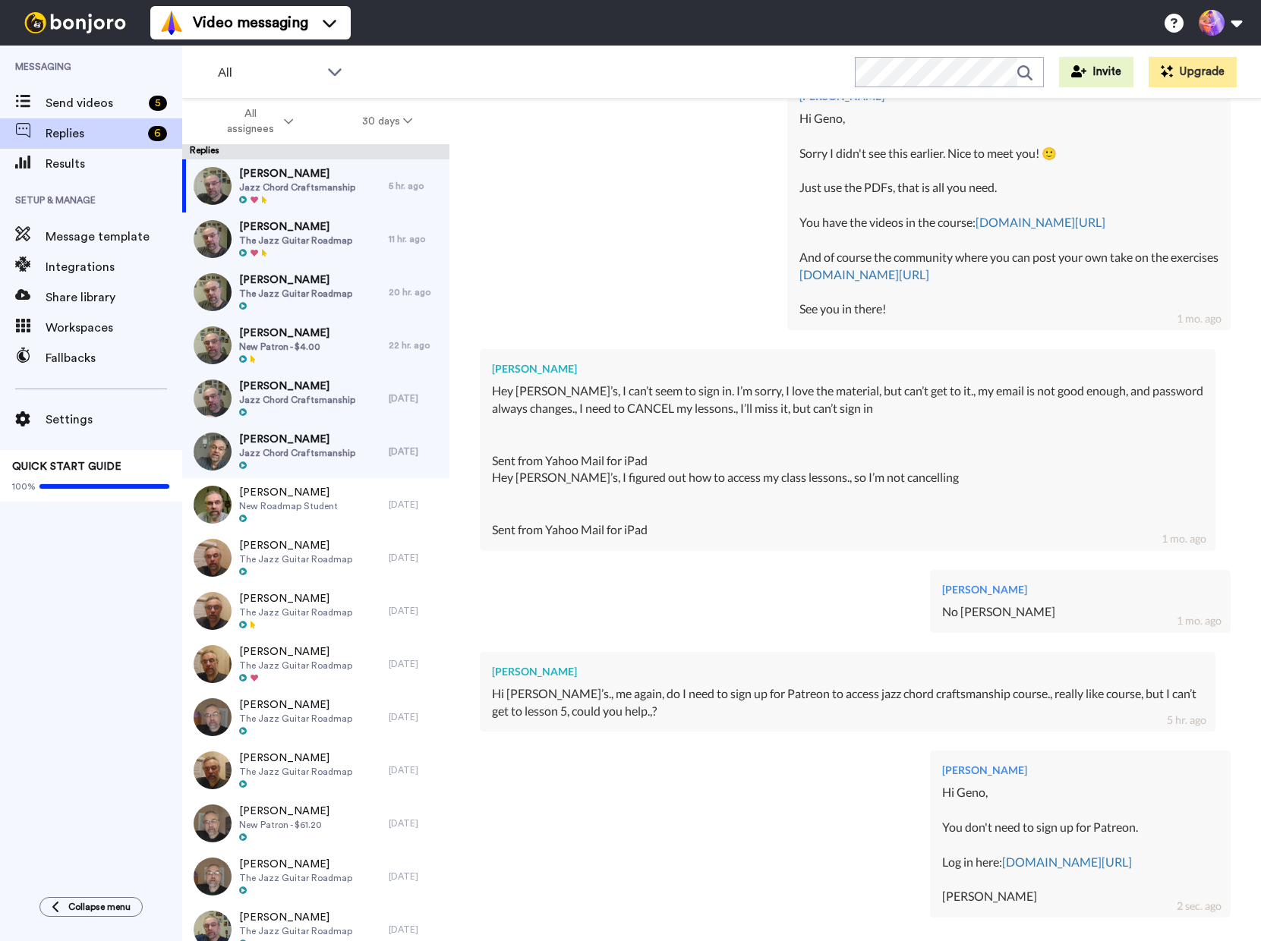
type textarea "x"
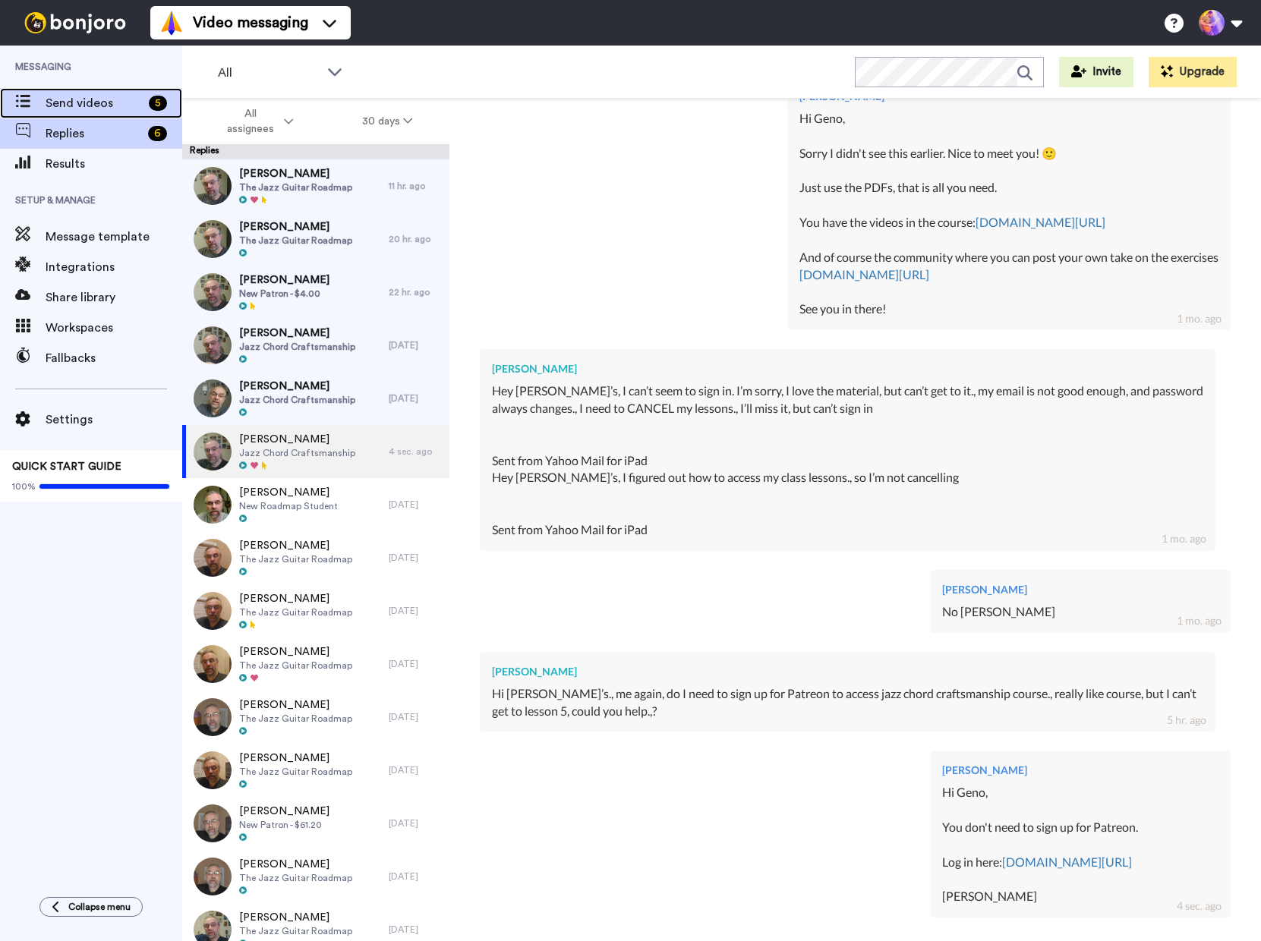
click at [92, 101] on span "Send videos" at bounding box center [94, 103] width 97 height 18
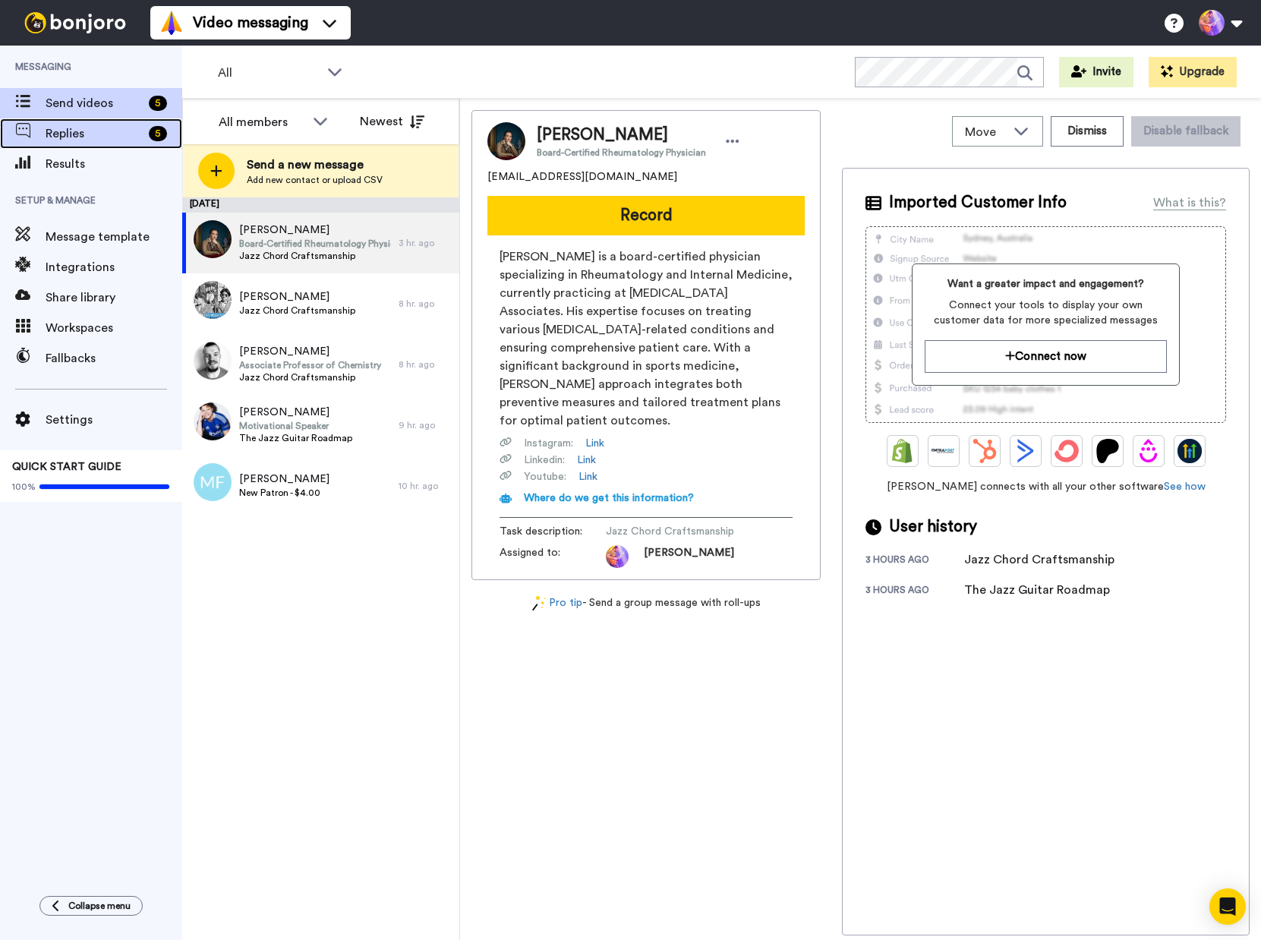
click at [102, 132] on span "Replies" at bounding box center [94, 134] width 97 height 18
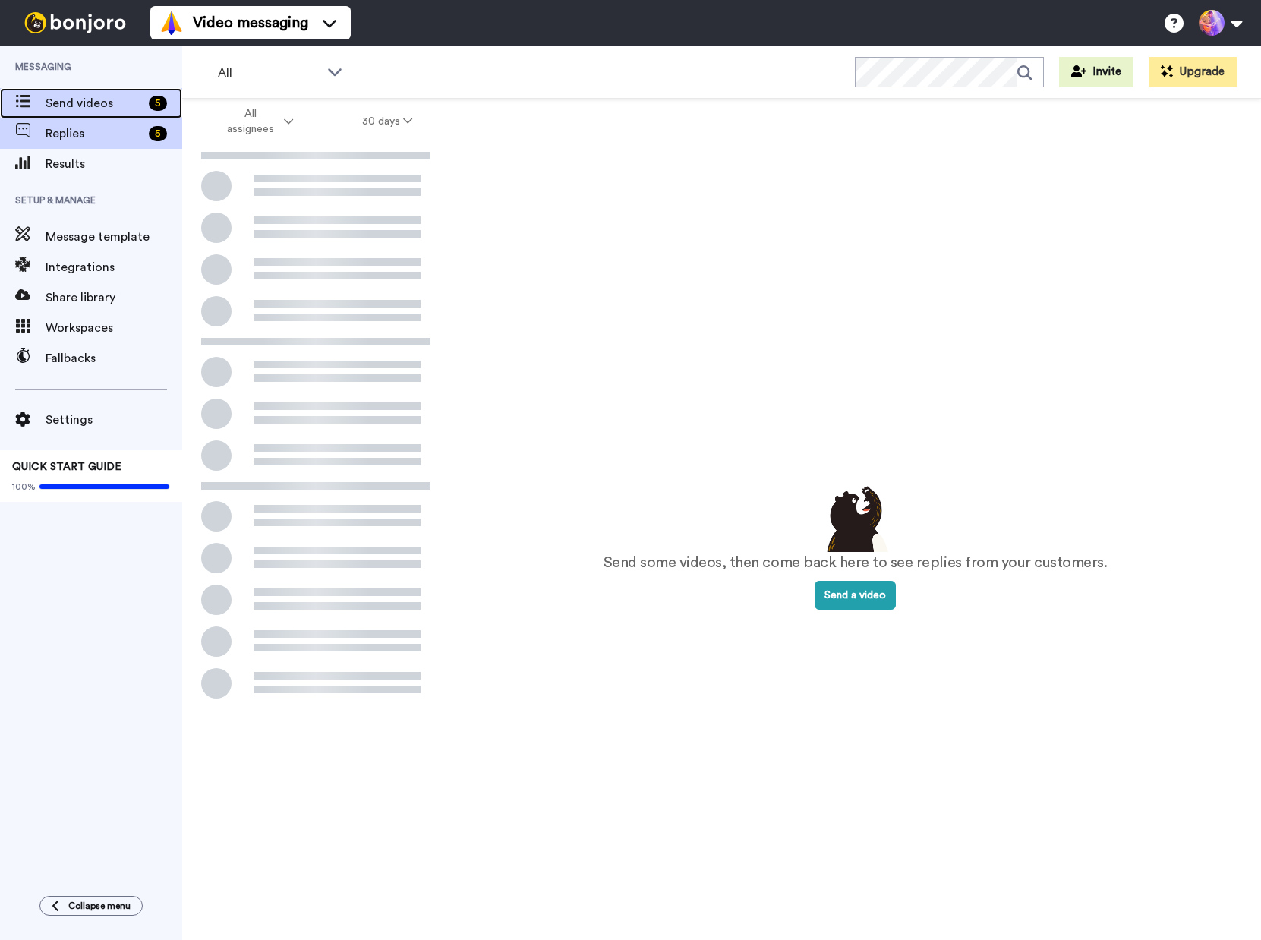
click at [72, 100] on span "Send videos" at bounding box center [94, 103] width 97 height 18
